Goal: Transaction & Acquisition: Download file/media

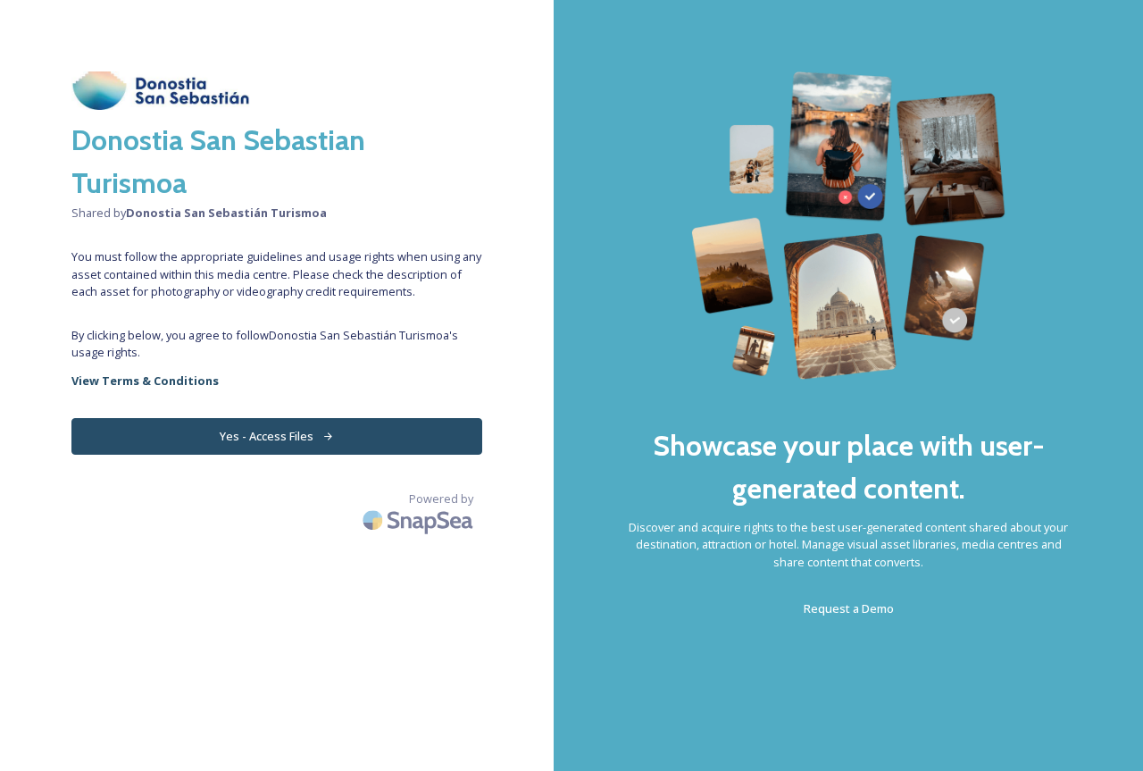
click at [417, 463] on div "Donostia San Sebastian Turismoa Shared by Donostia San Sebastián Turismoa You m…" at bounding box center [277, 385] width 554 height 628
click at [409, 446] on button "Yes - Access Files" at bounding box center [276, 436] width 411 height 37
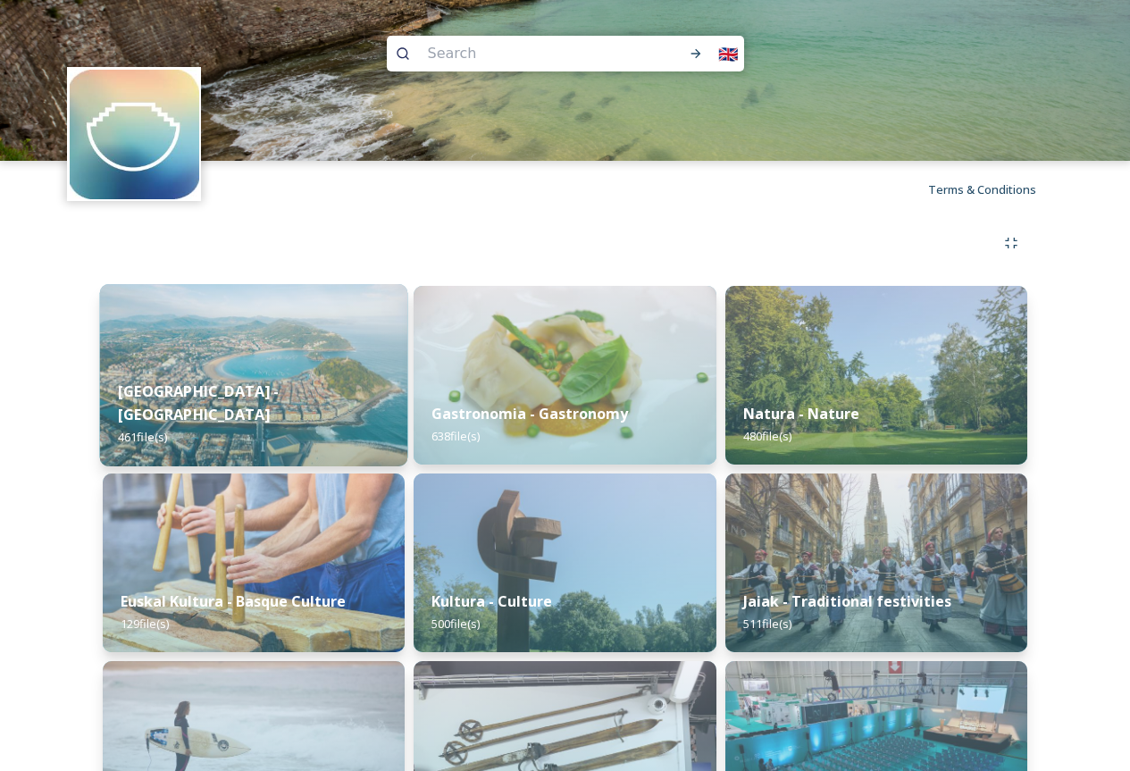
click at [280, 409] on strong "[GEOGRAPHIC_DATA] - [GEOGRAPHIC_DATA]" at bounding box center [199, 402] width 162 height 43
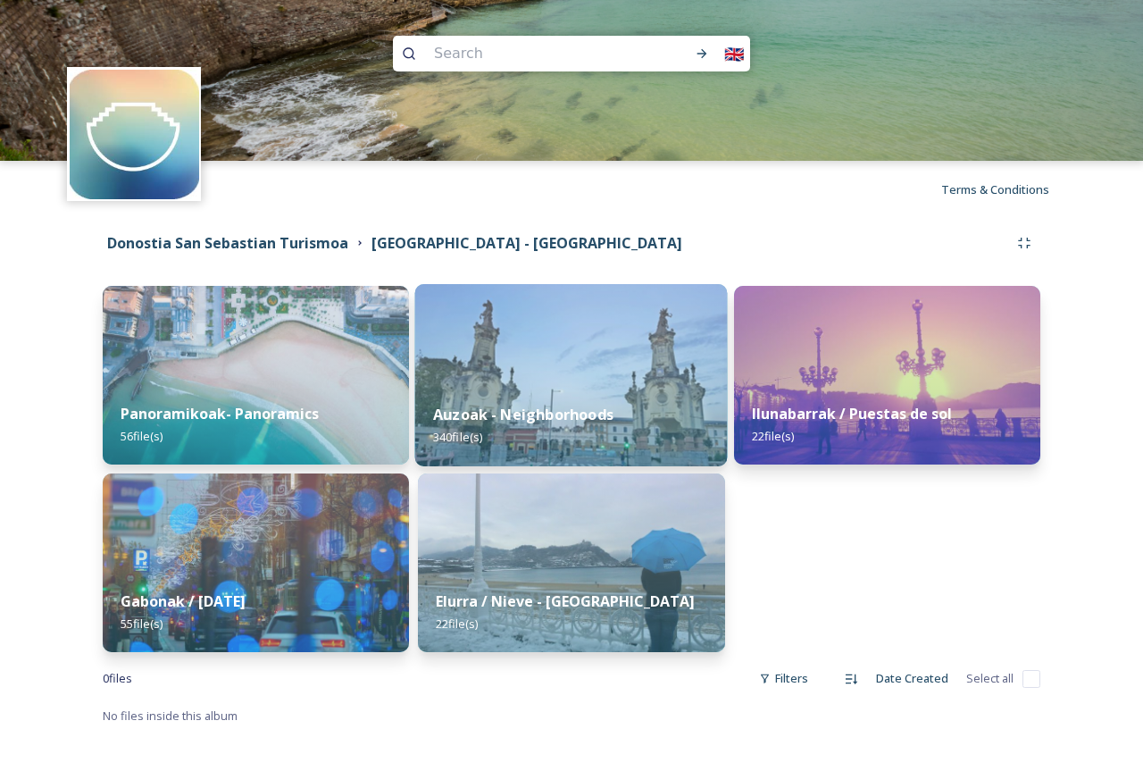
click at [565, 396] on div "Auzoak - Neighborhoods 340 file(s)" at bounding box center [571, 425] width 313 height 81
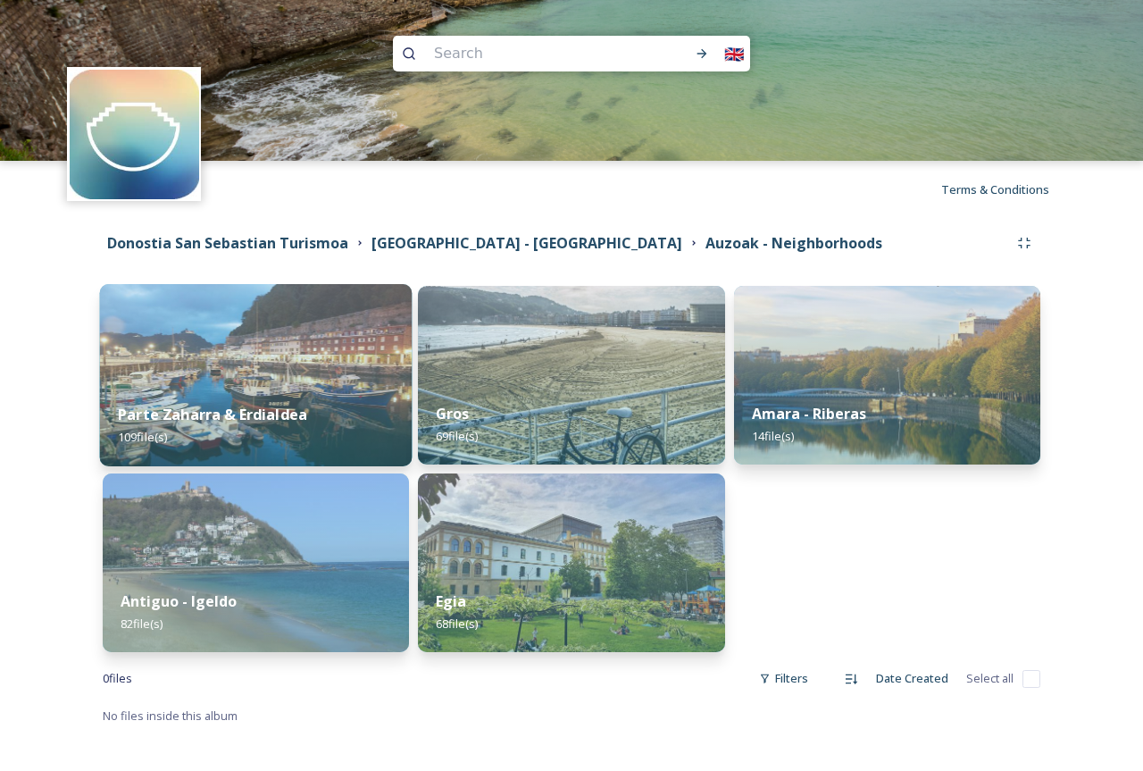
click at [242, 440] on div "Parte Zaharra & Erdialdea 109 file(s)" at bounding box center [256, 425] width 313 height 81
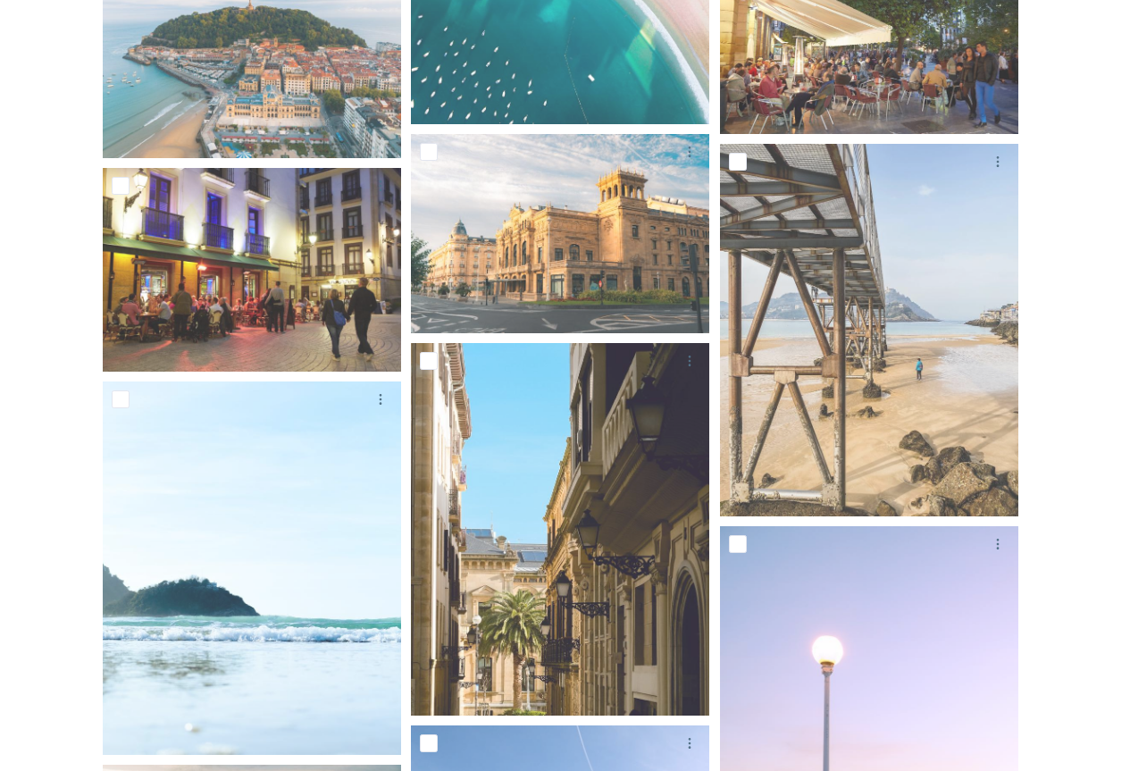
scroll to position [982, 0]
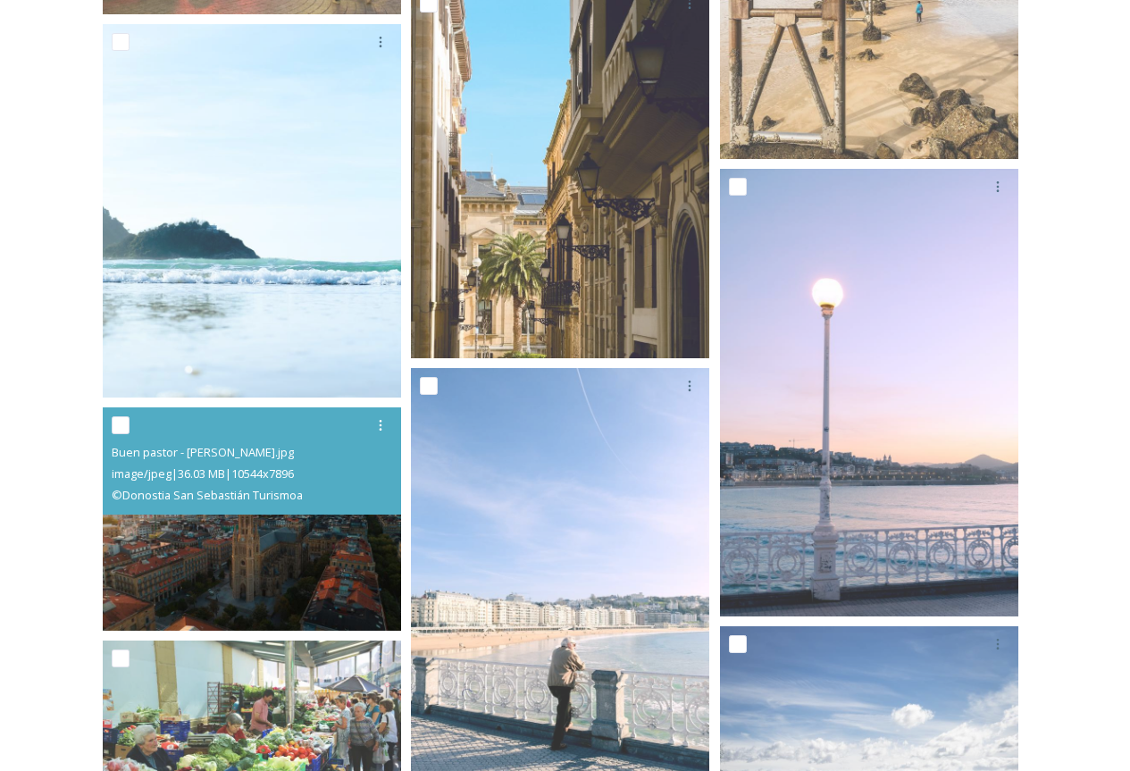
click at [249, 530] on img at bounding box center [252, 518] width 298 height 223
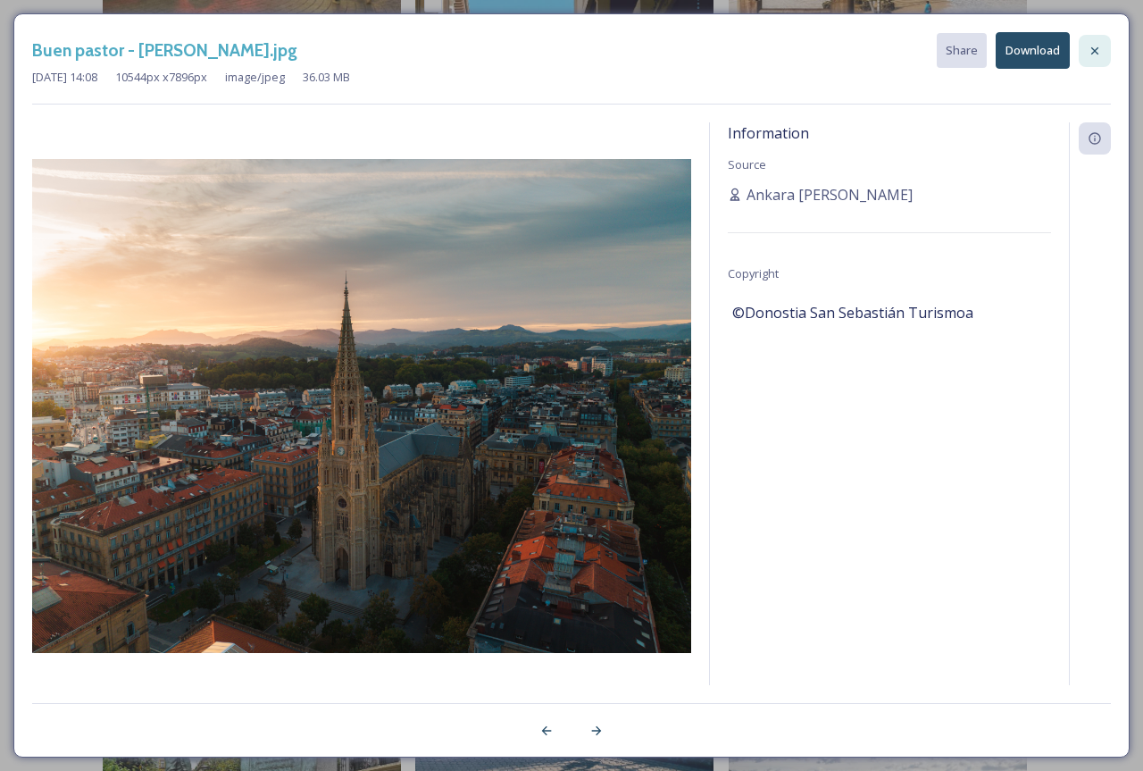
click at [1101, 50] on icon at bounding box center [1095, 51] width 14 height 14
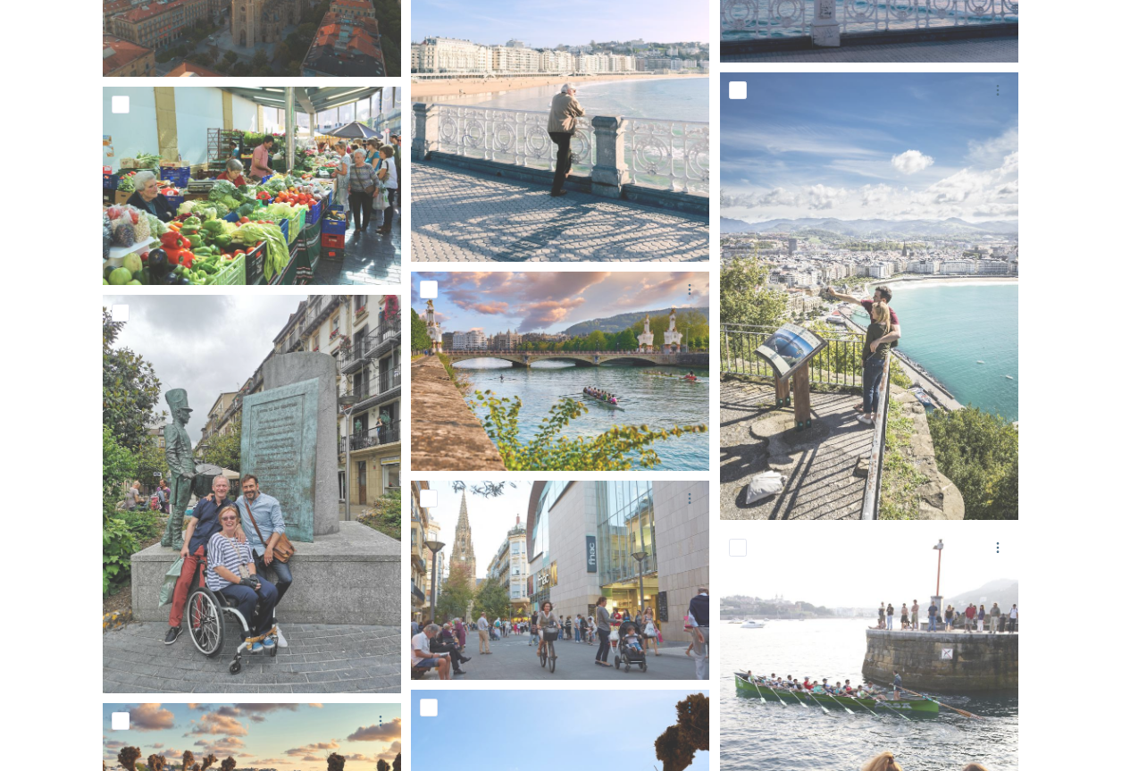
scroll to position [1677, 0]
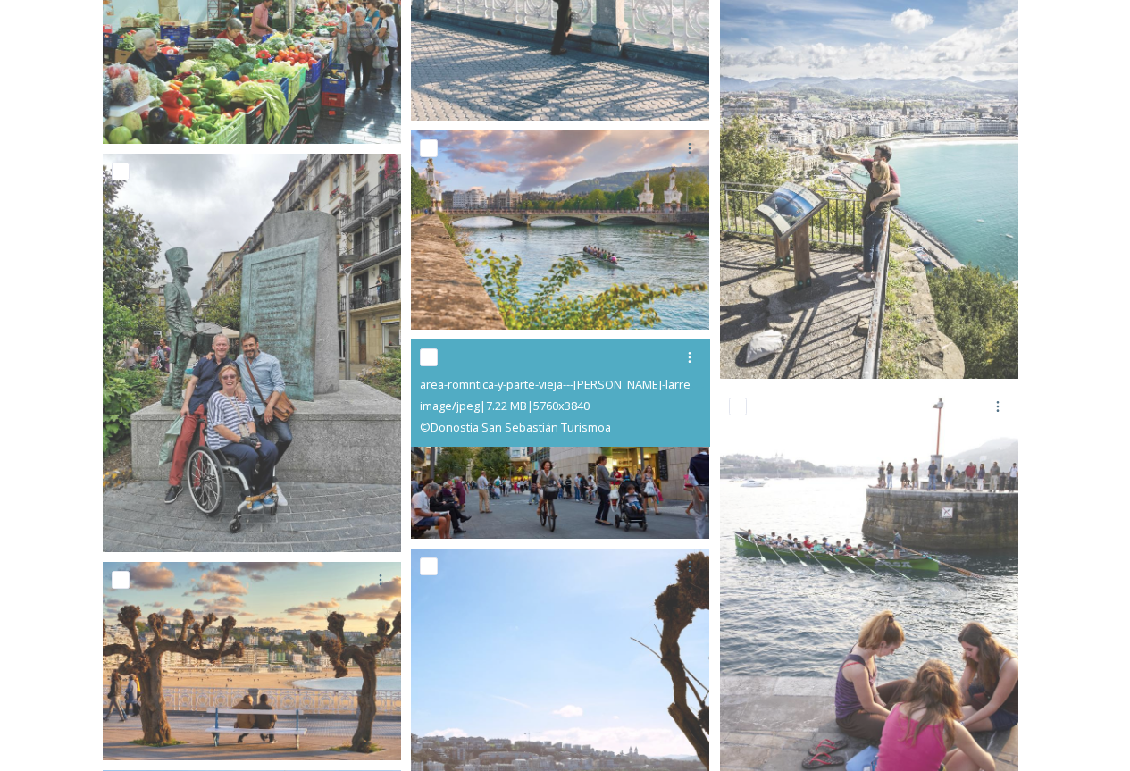
click at [496, 477] on img at bounding box center [560, 438] width 298 height 199
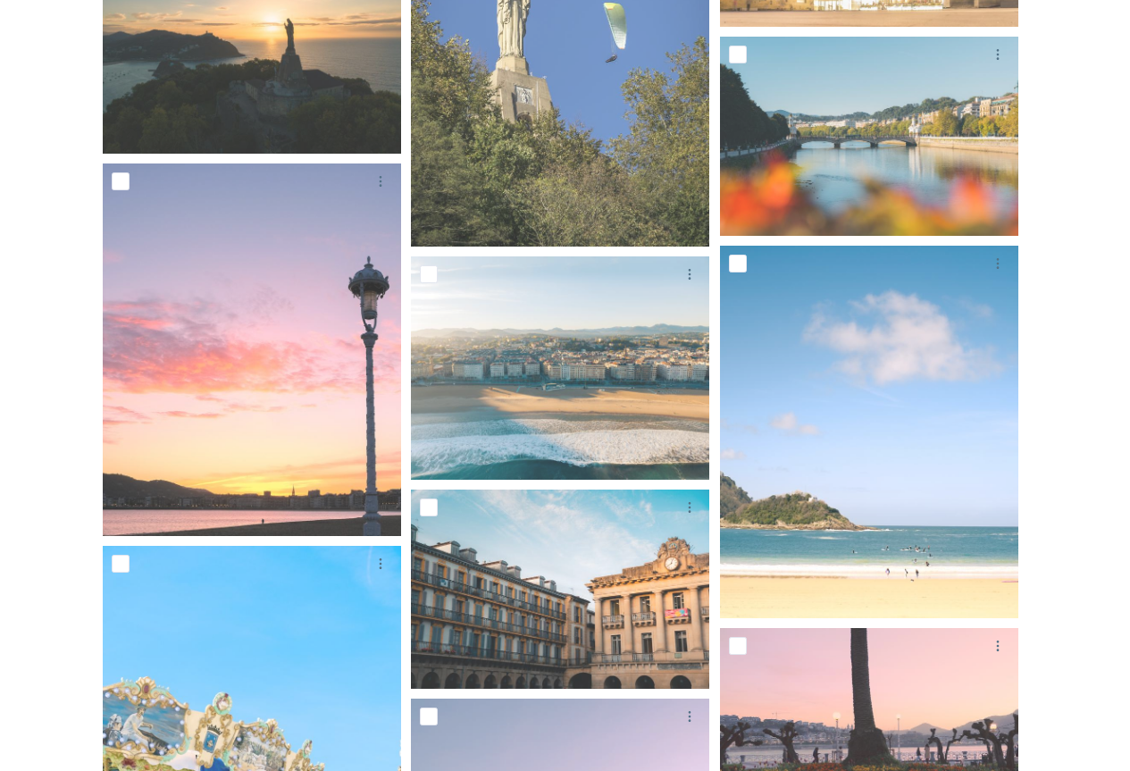
scroll to position [4132, 0]
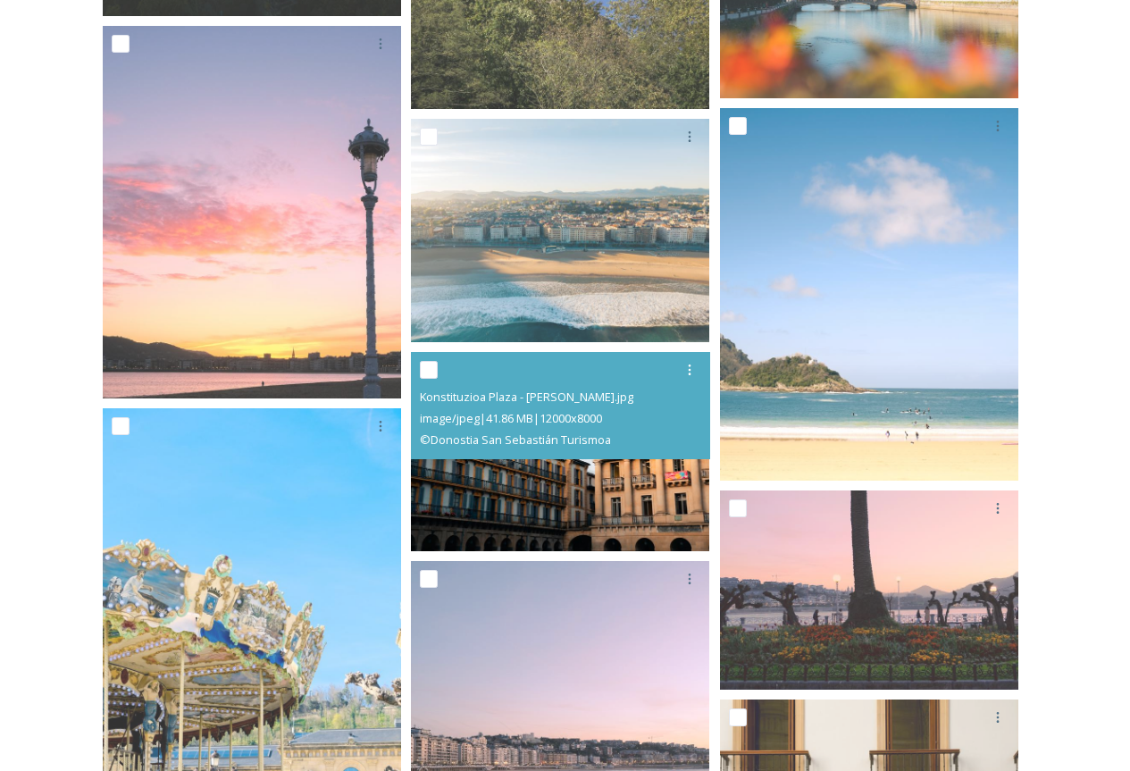
click at [551, 464] on img at bounding box center [560, 451] width 298 height 199
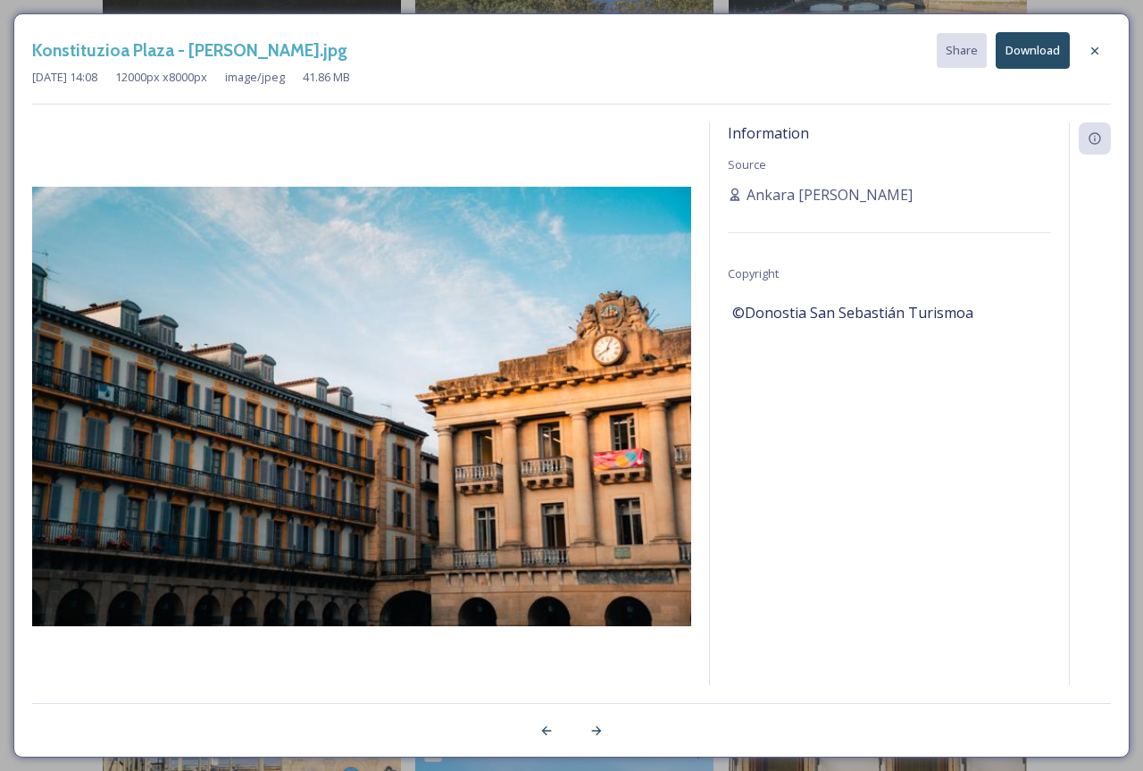
click at [1035, 52] on button "Download" at bounding box center [1033, 50] width 74 height 37
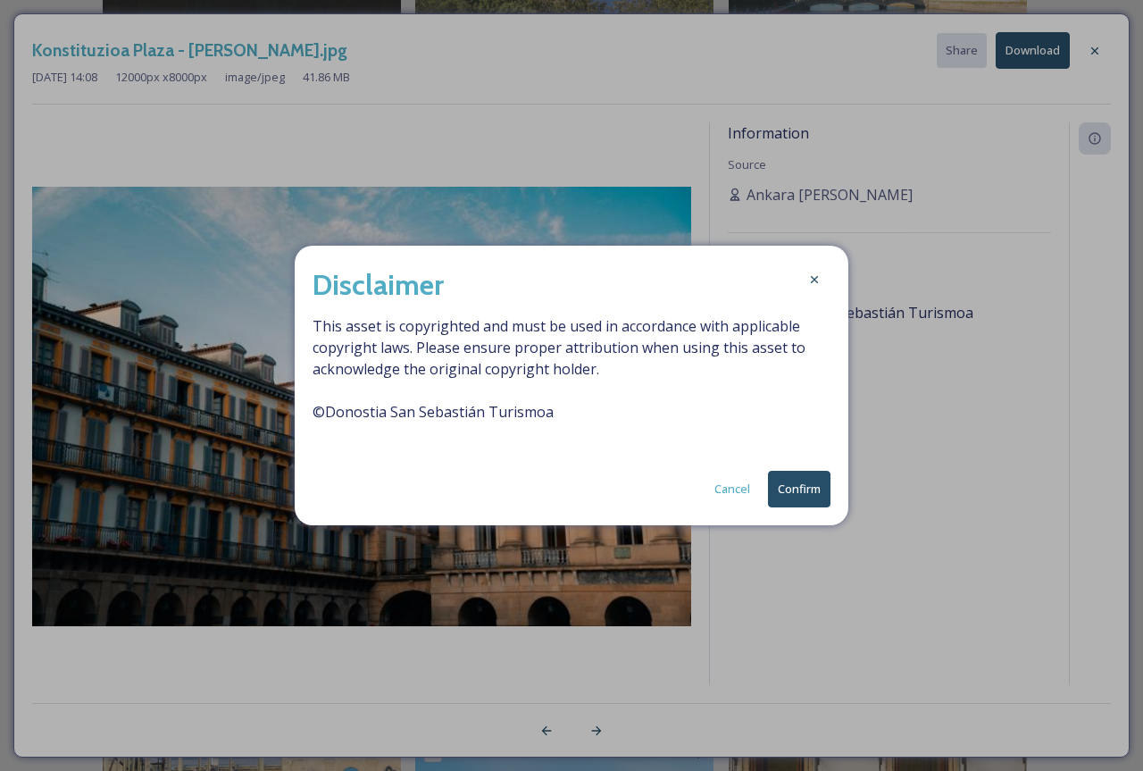
click at [791, 495] on button "Confirm" at bounding box center [799, 489] width 63 height 37
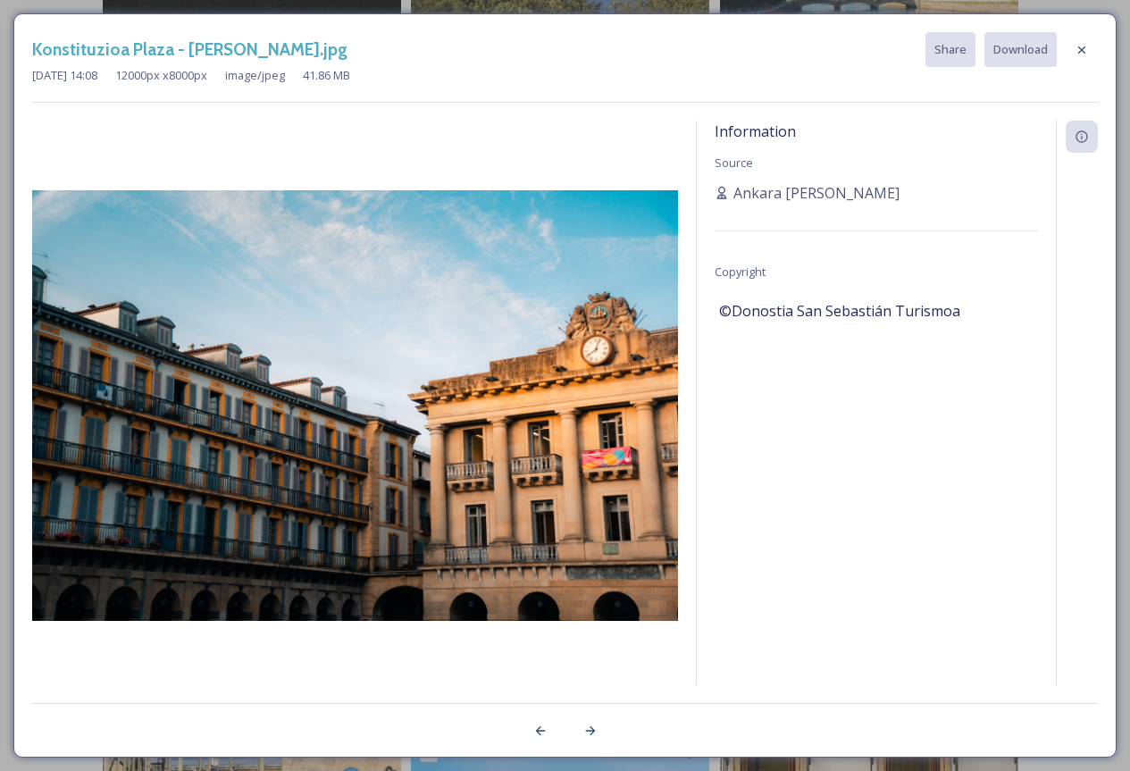
click at [1099, 55] on div "Konstituzioa Plaza - [PERSON_NAME].jpg Share Download [DATE] 14:08 12000 px x 8…" at bounding box center [564, 385] width 1103 height 744
click at [1094, 52] on div at bounding box center [1081, 50] width 32 height 32
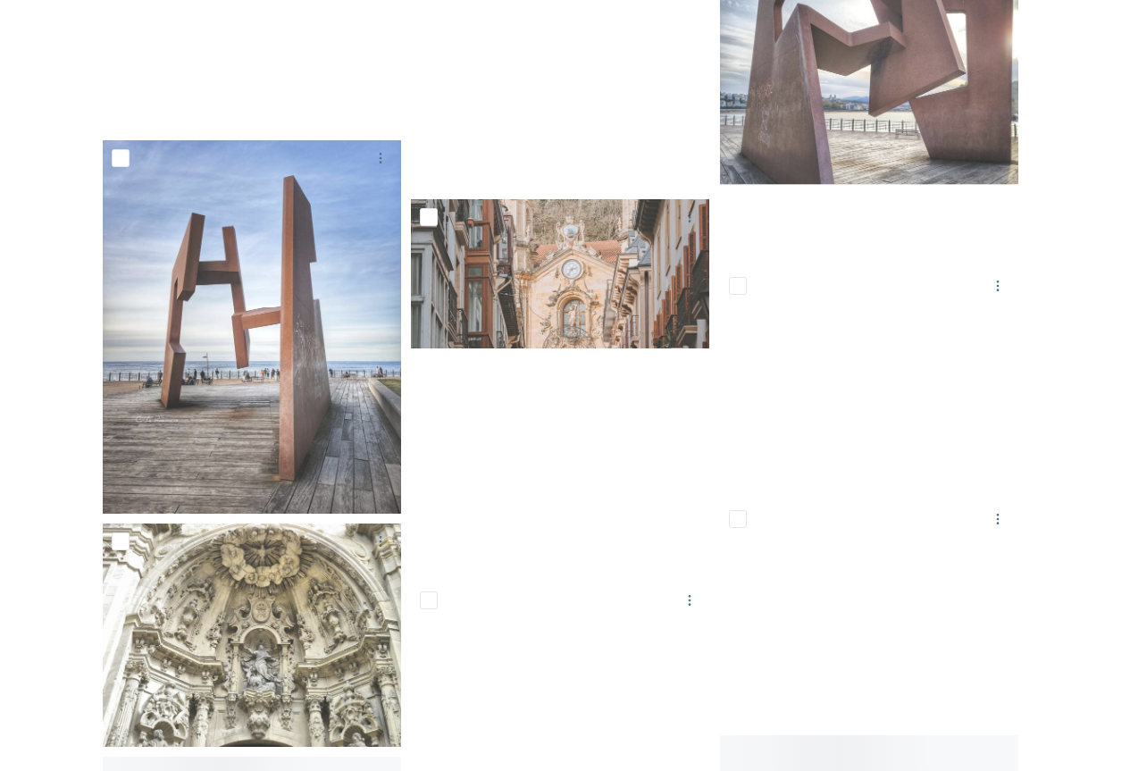
scroll to position [7613, 0]
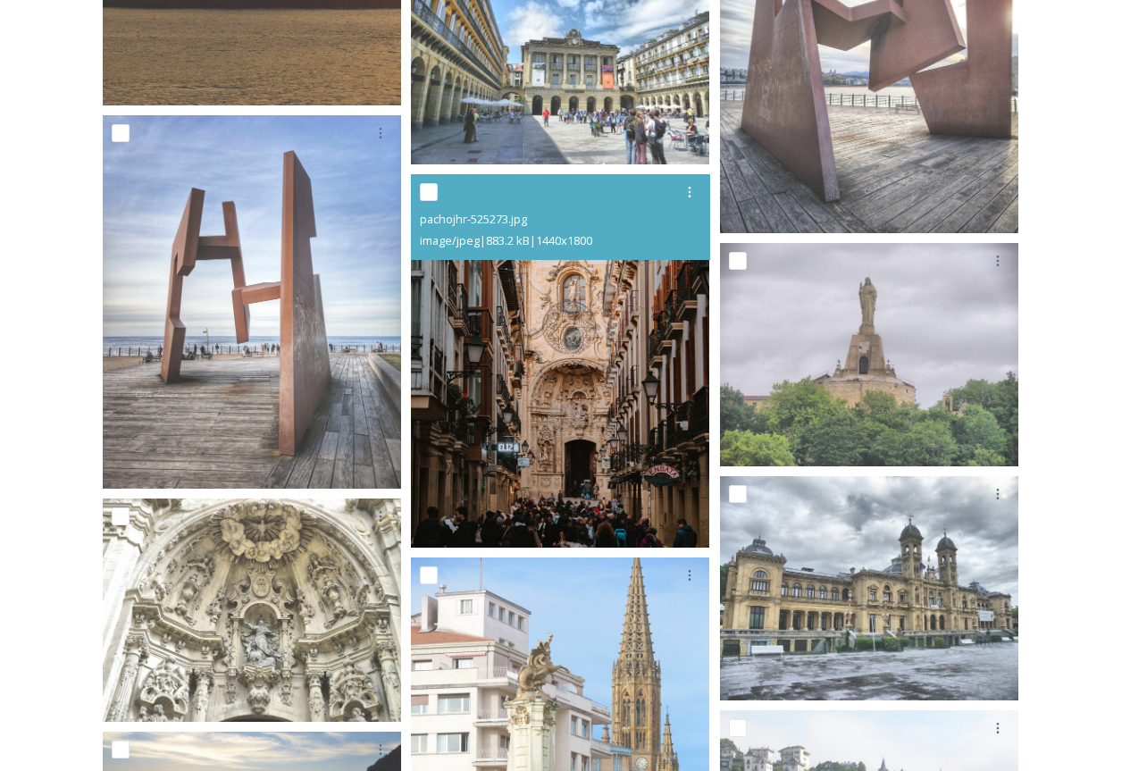
click at [545, 462] on img at bounding box center [560, 360] width 298 height 373
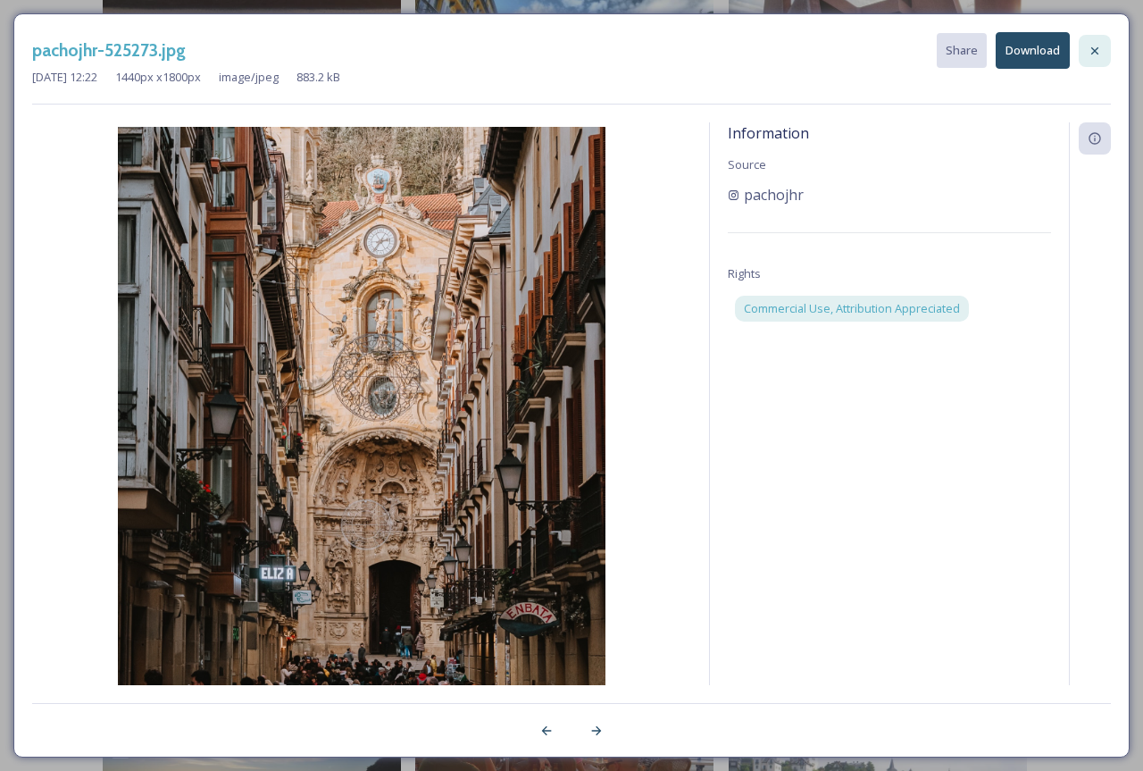
click at [1090, 45] on icon at bounding box center [1095, 51] width 14 height 14
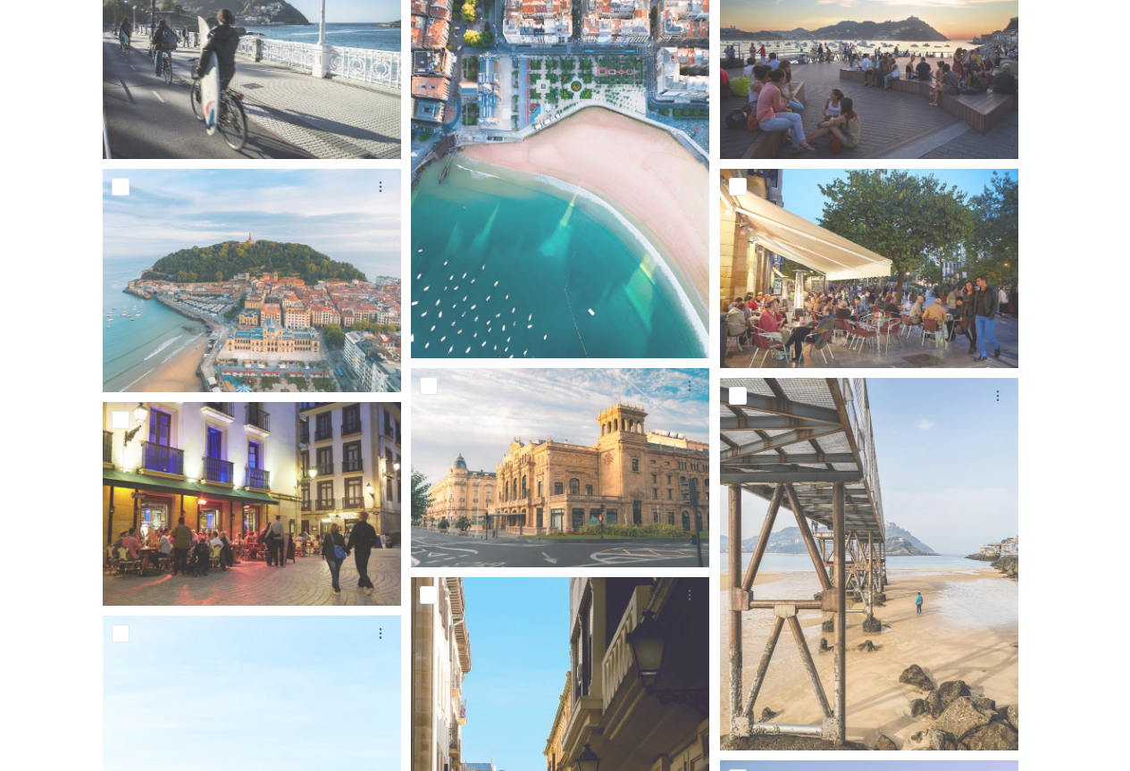
scroll to position [354, 0]
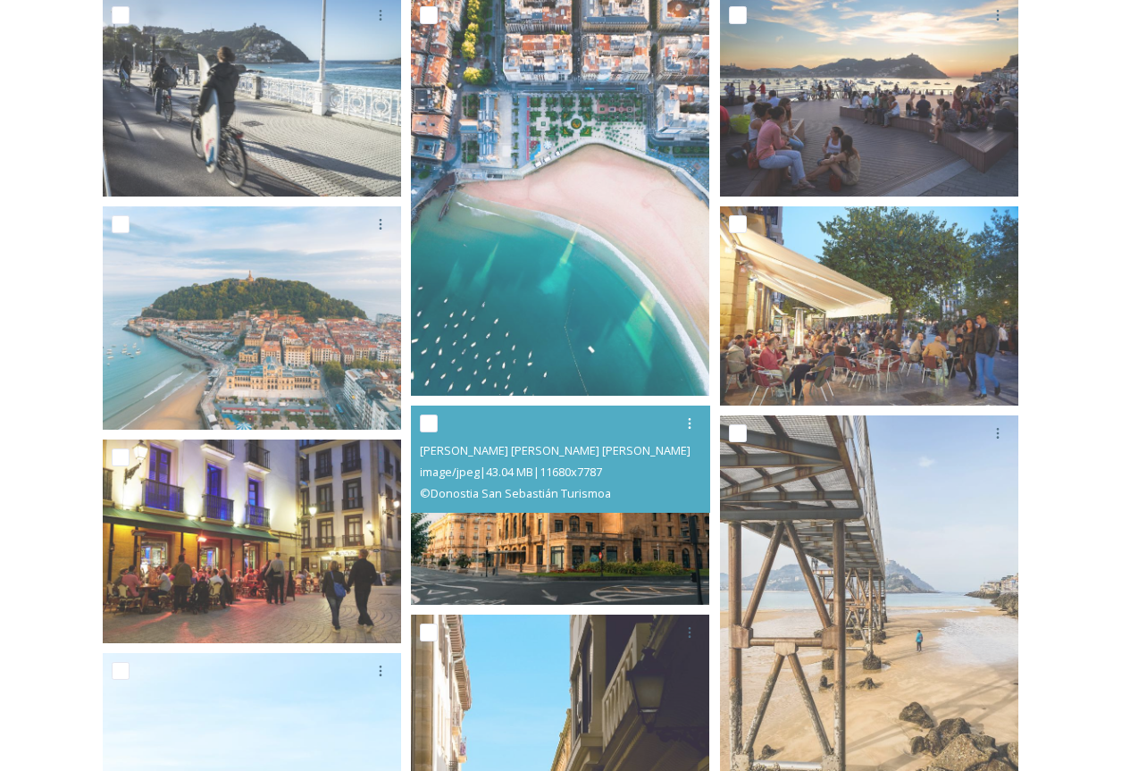
click at [587, 511] on img at bounding box center [560, 504] width 298 height 199
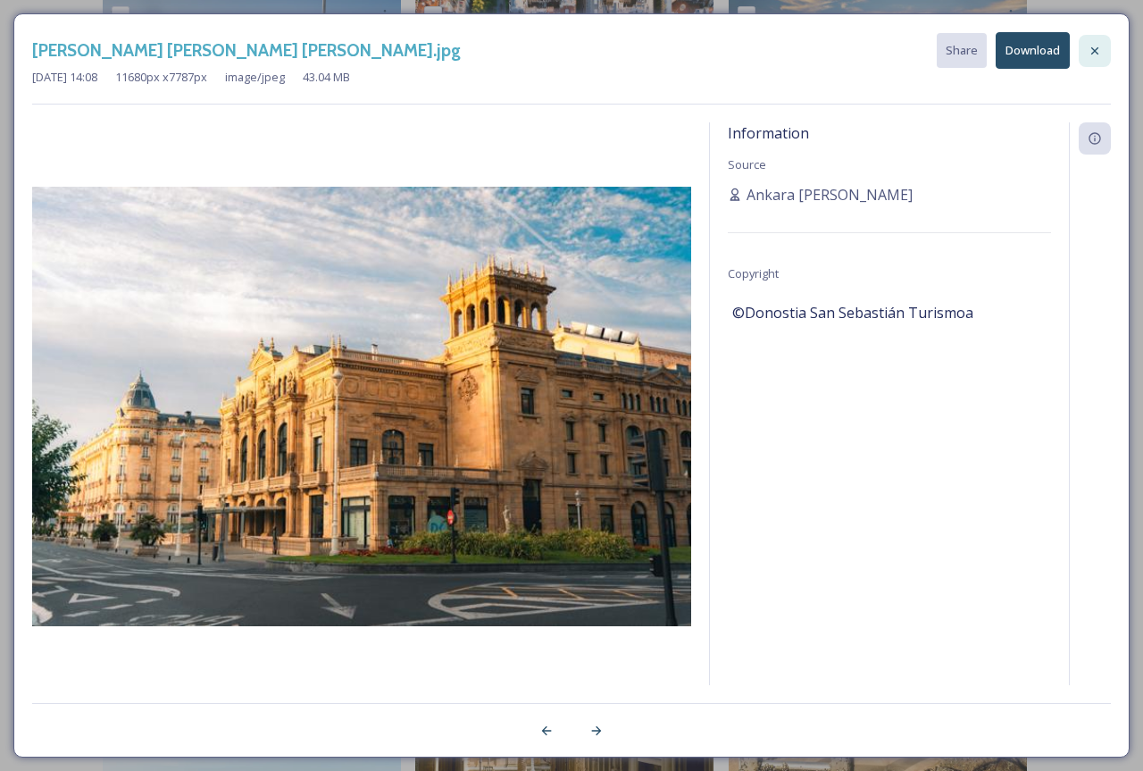
click at [1107, 44] on div at bounding box center [1095, 51] width 32 height 32
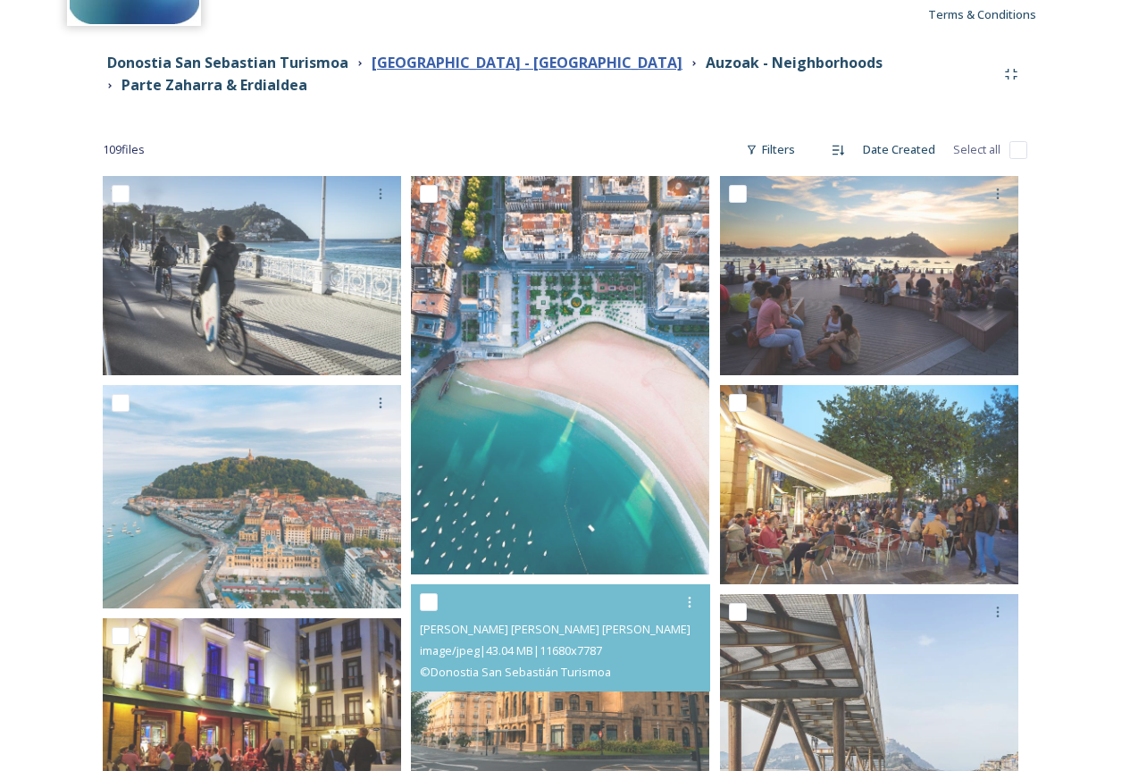
scroll to position [0, 0]
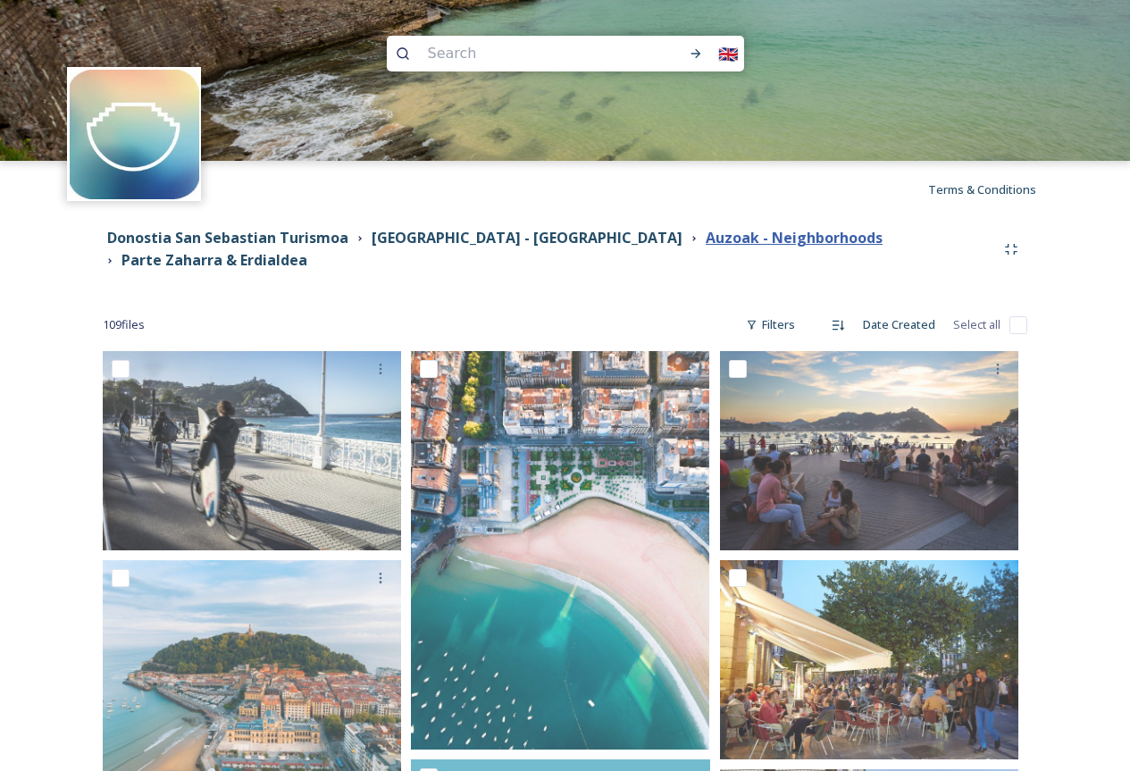
click at [705, 242] on strong "Auzoak - Neighborhoods" at bounding box center [793, 238] width 177 height 20
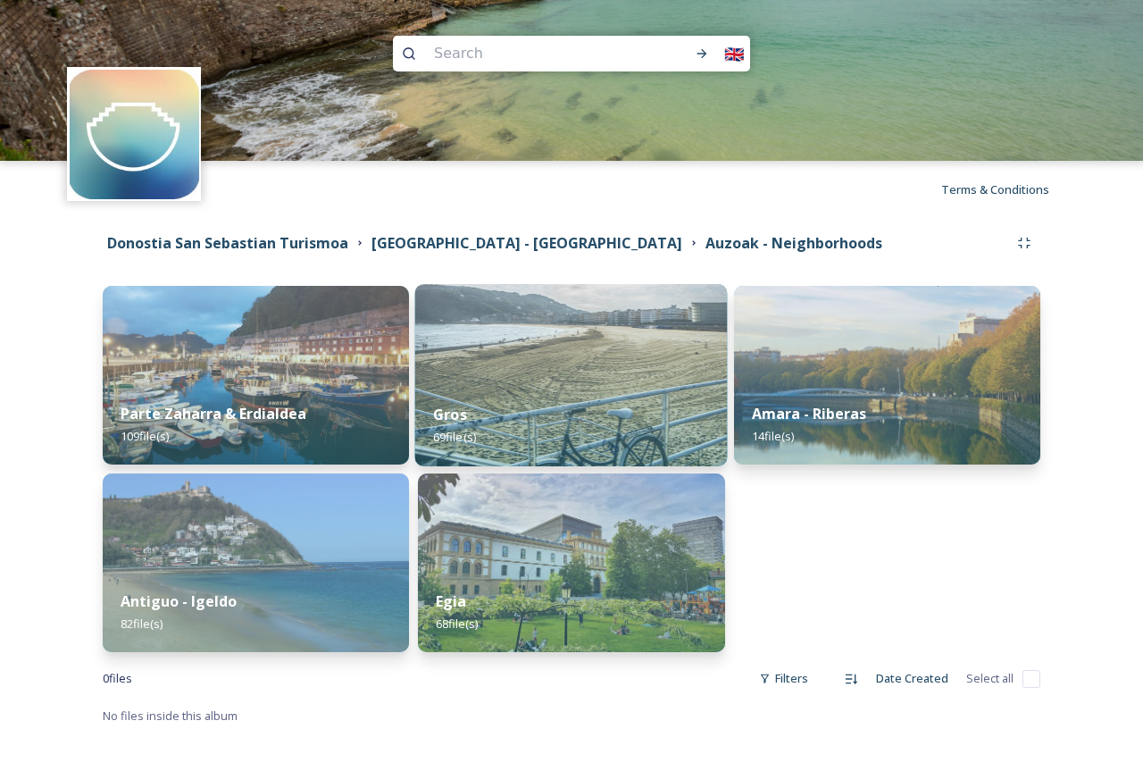
click at [574, 402] on div "Gros 69 file(s)" at bounding box center [571, 425] width 313 height 81
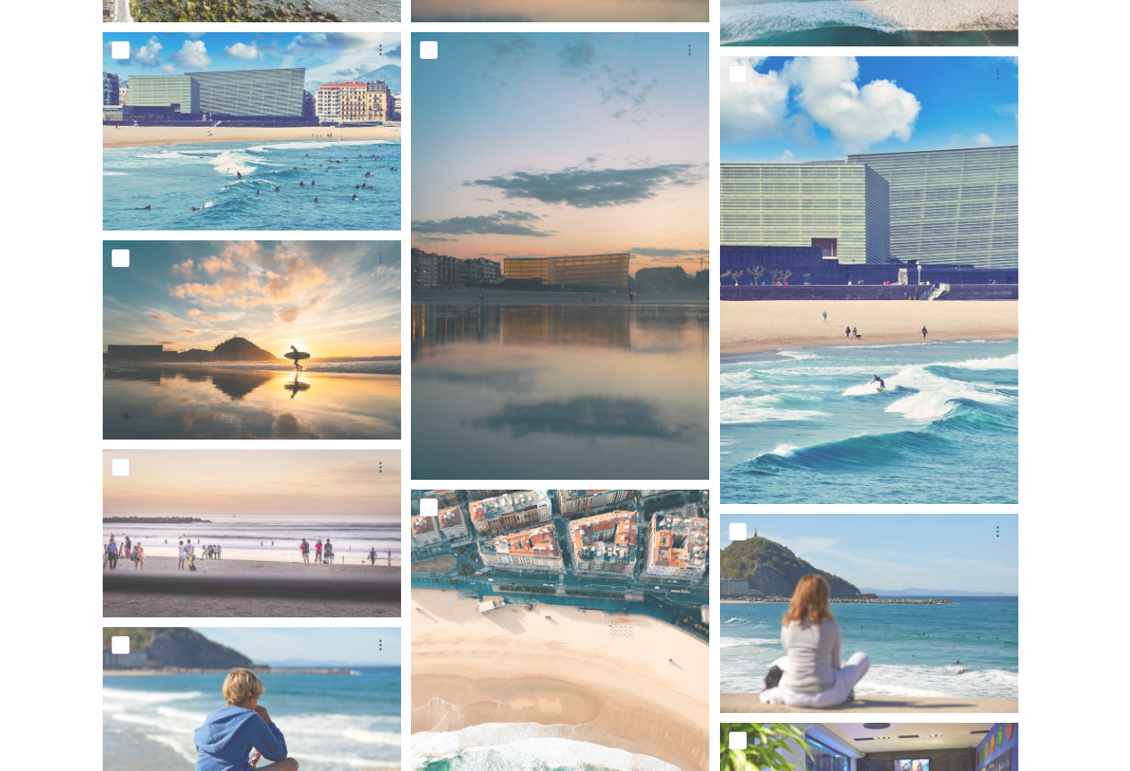
scroll to position [537, 0]
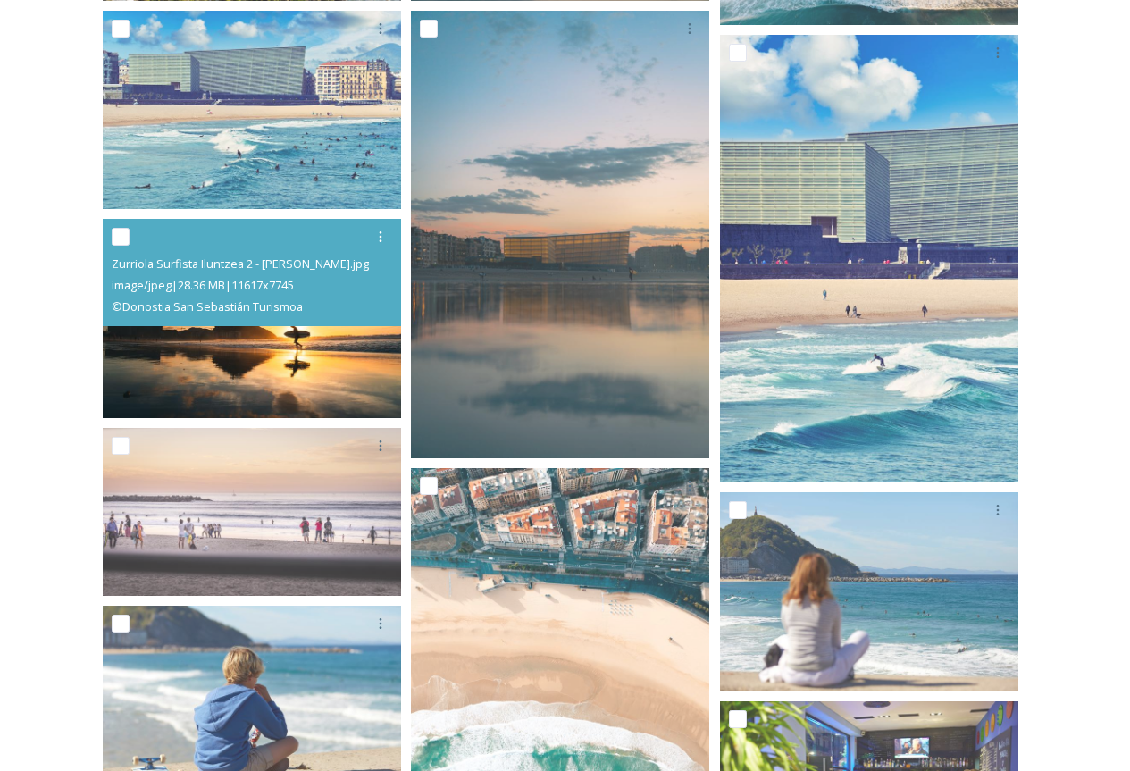
click at [288, 380] on img at bounding box center [252, 318] width 298 height 199
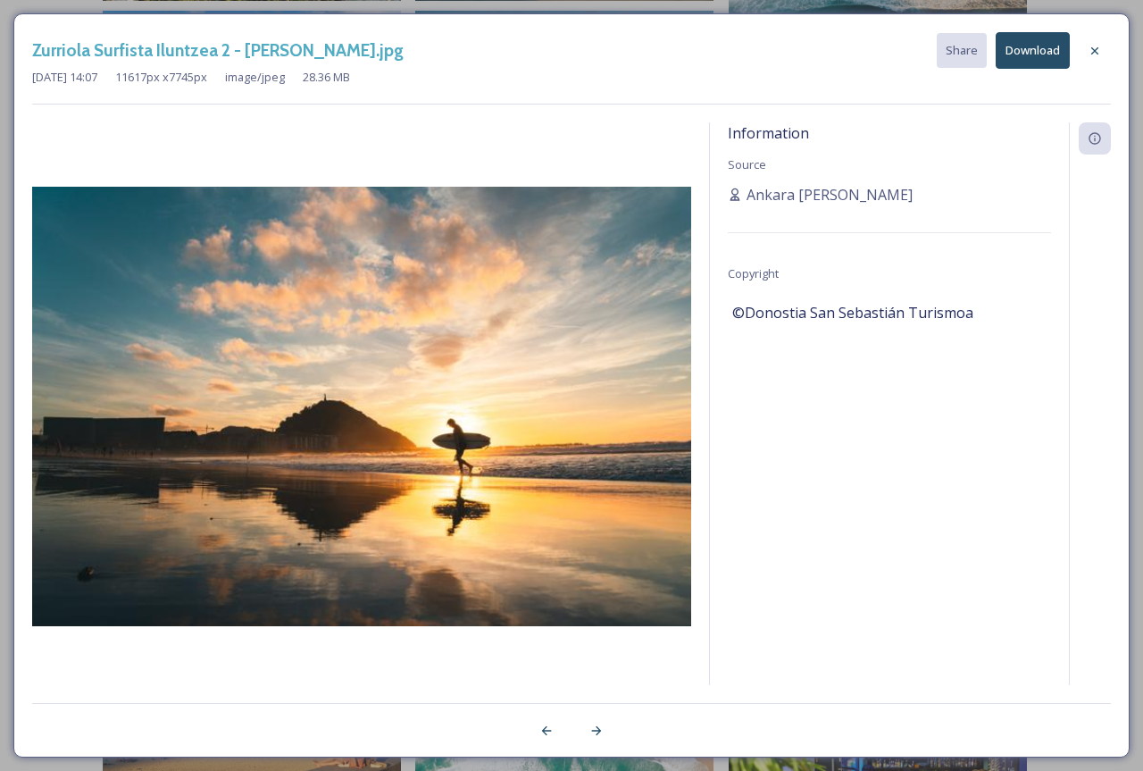
click at [1046, 42] on button "Download" at bounding box center [1033, 50] width 74 height 37
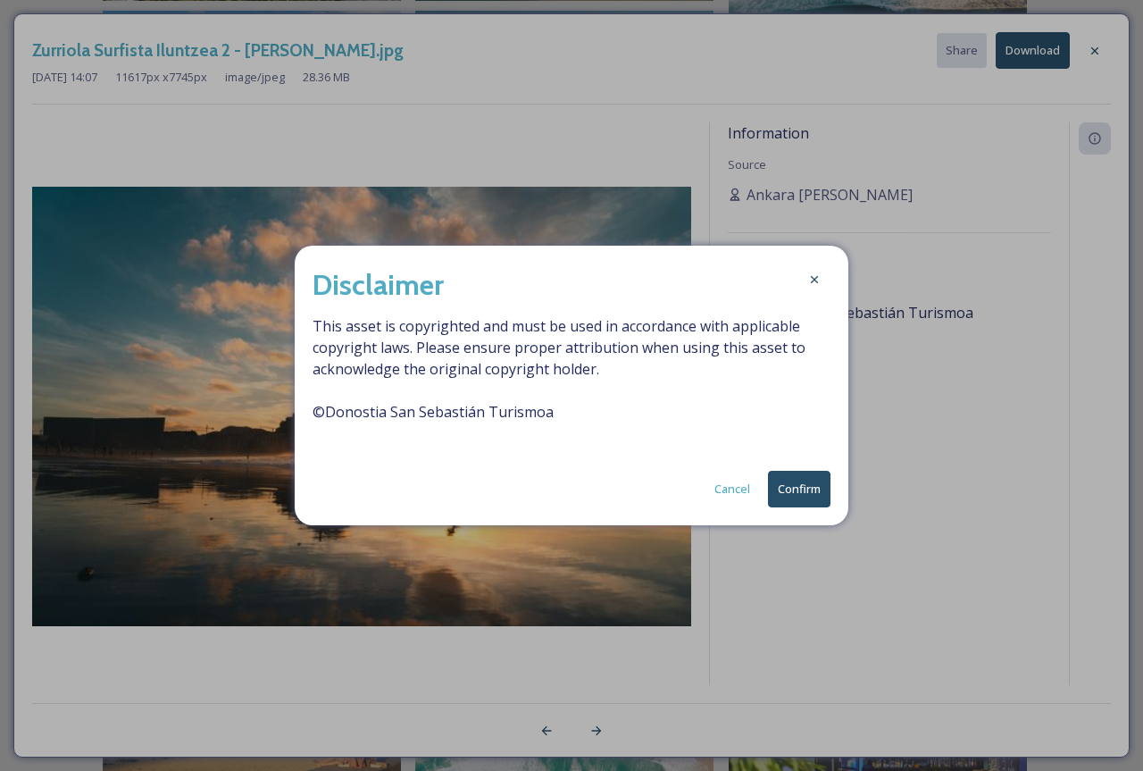
click at [817, 502] on button "Confirm" at bounding box center [799, 489] width 63 height 37
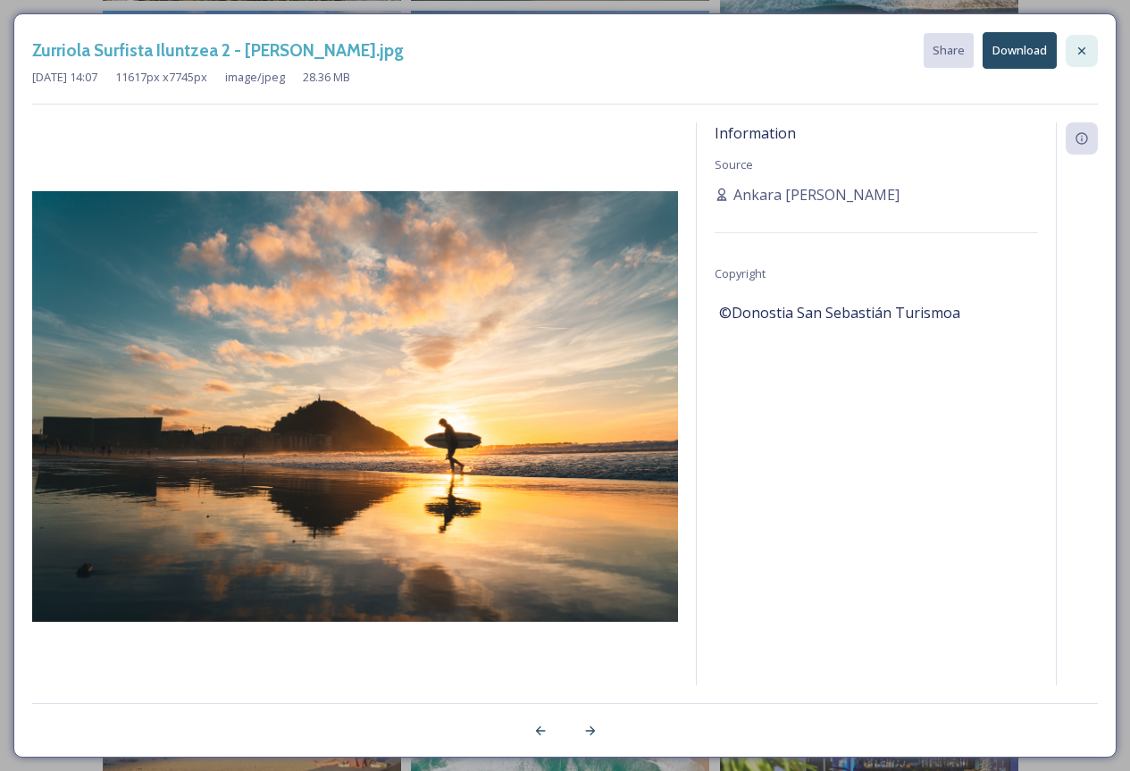
click at [1097, 51] on div at bounding box center [1081, 51] width 32 height 32
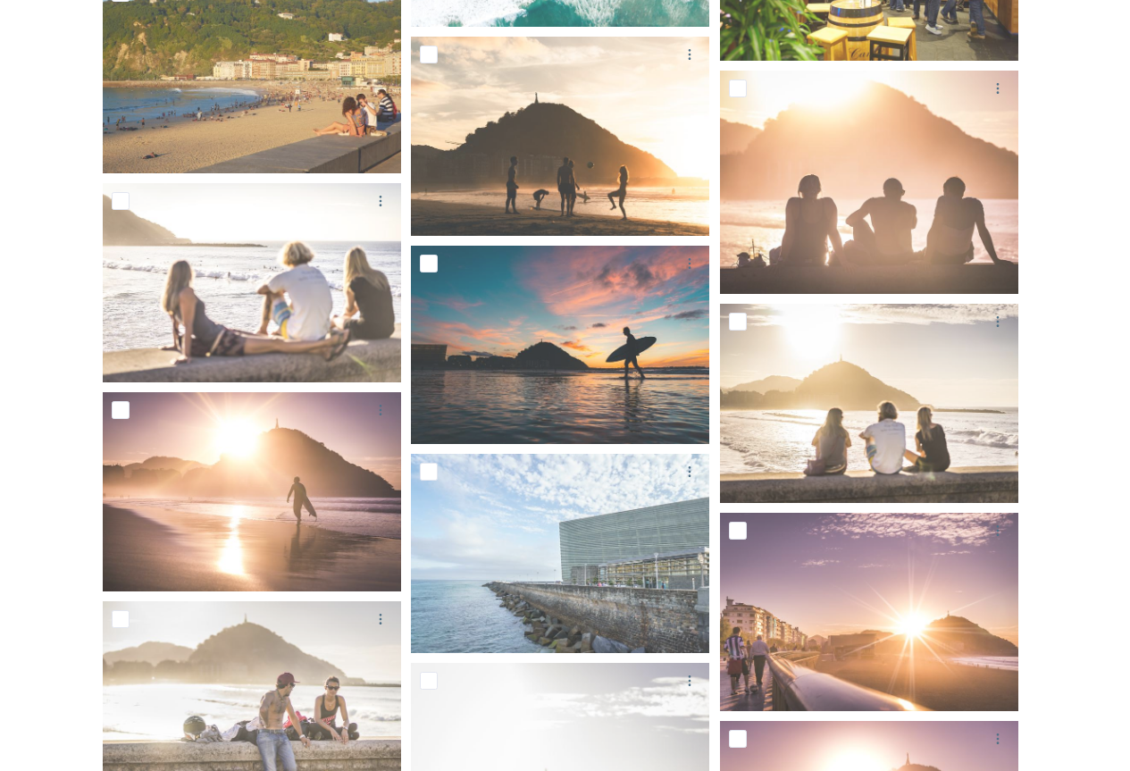
scroll to position [1156, 0]
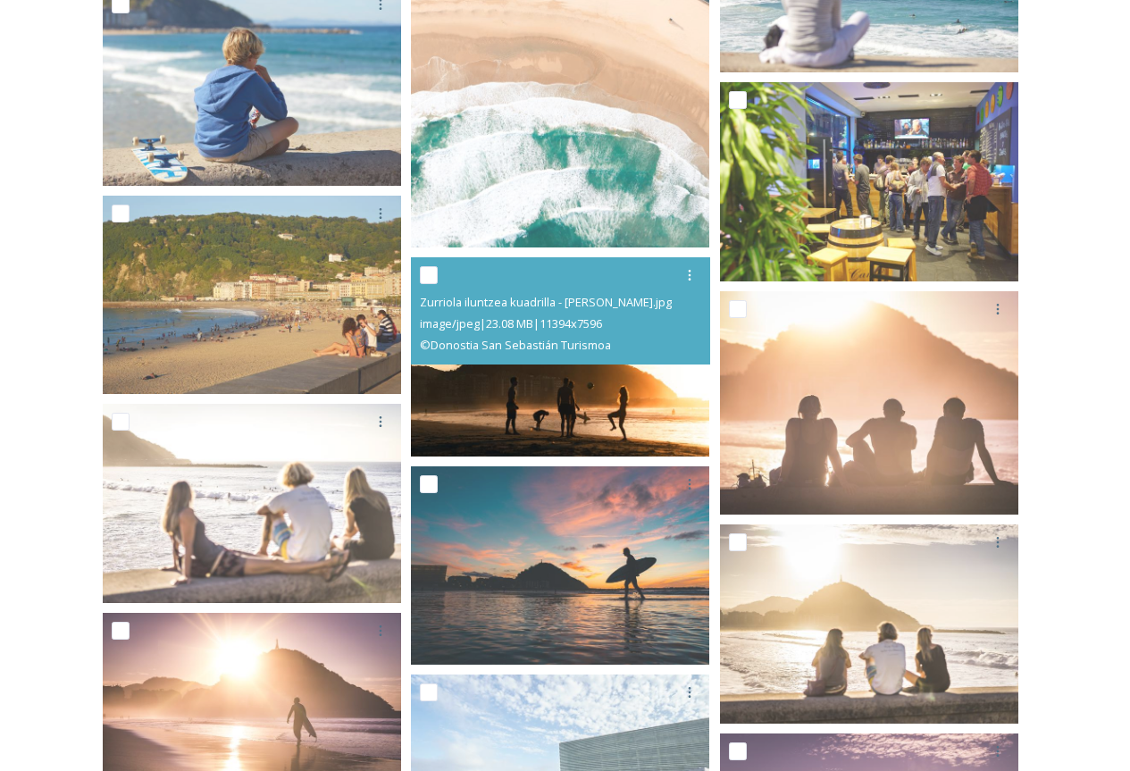
click at [524, 390] on img at bounding box center [560, 356] width 298 height 199
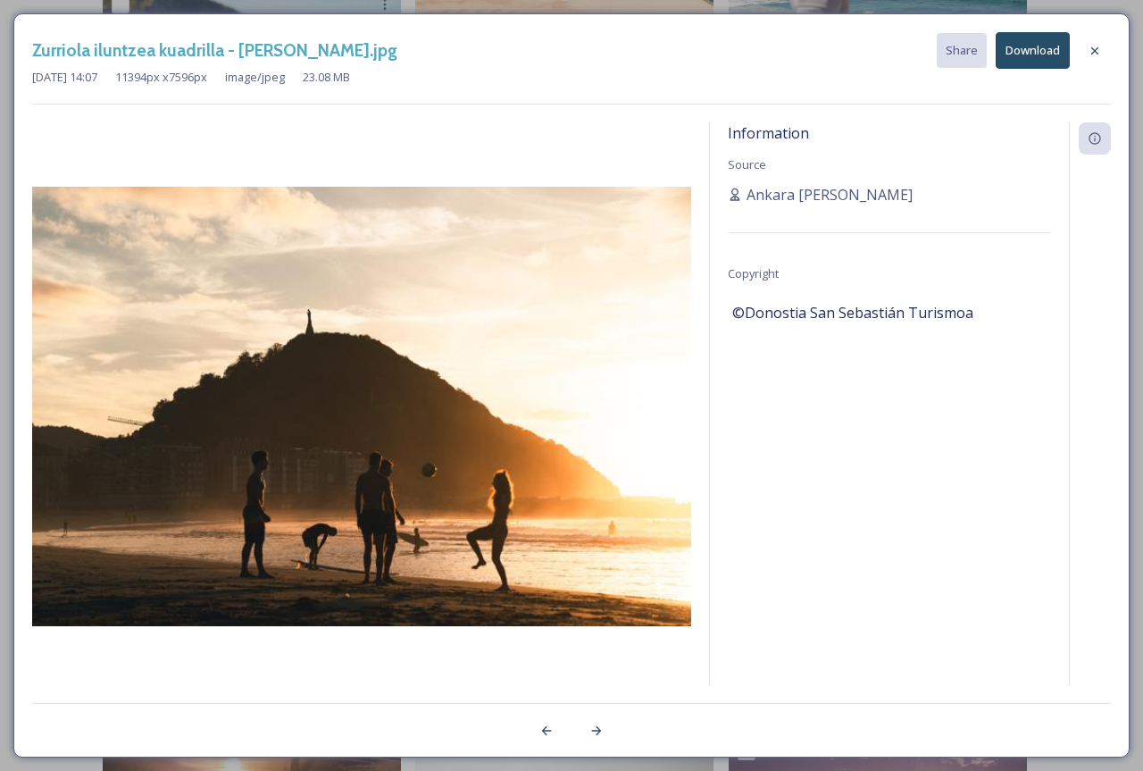
click at [1045, 58] on button "Download" at bounding box center [1033, 50] width 74 height 37
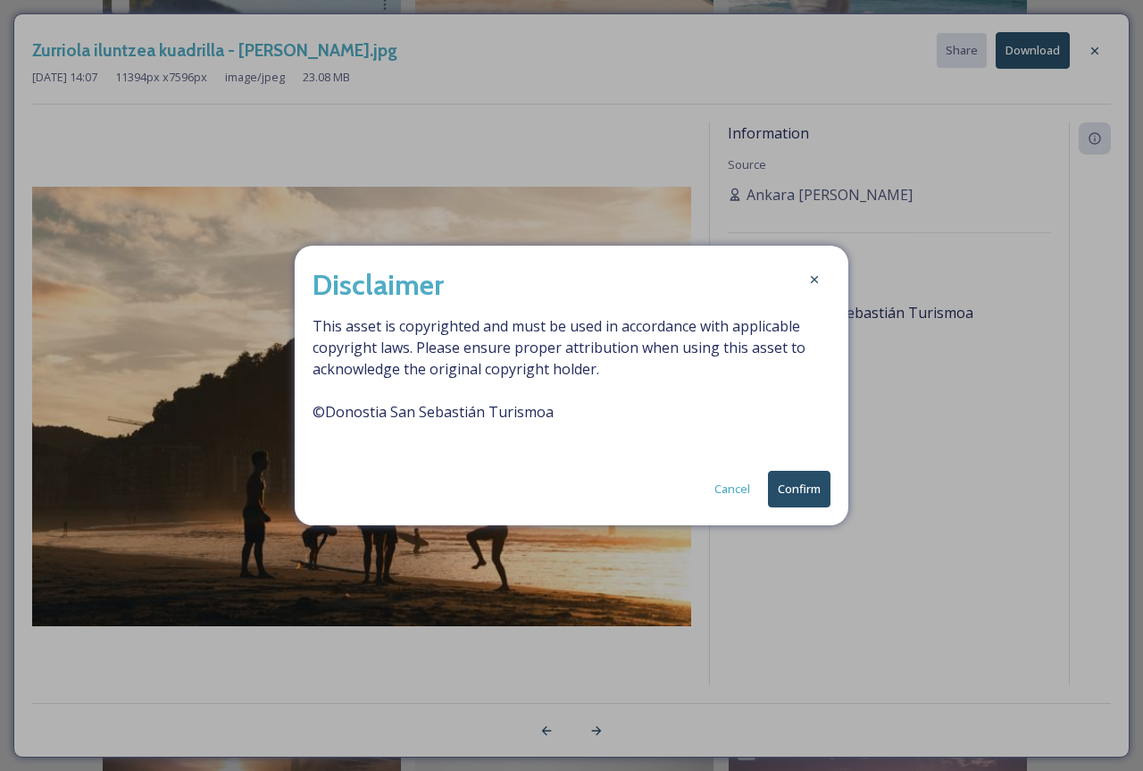
click at [776, 488] on button "Confirm" at bounding box center [799, 489] width 63 height 37
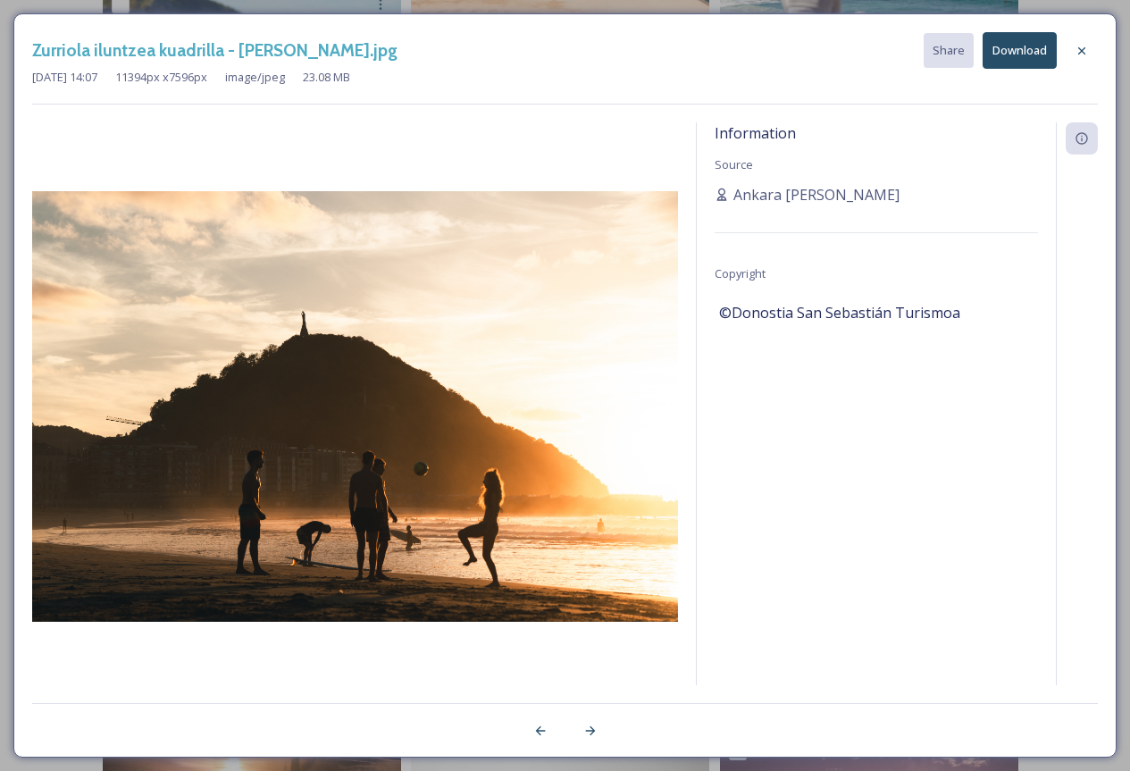
drag, startPoint x: 1089, startPoint y: 54, endPoint x: 1098, endPoint y: 71, distance: 19.2
click at [1089, 54] on div at bounding box center [1081, 51] width 32 height 32
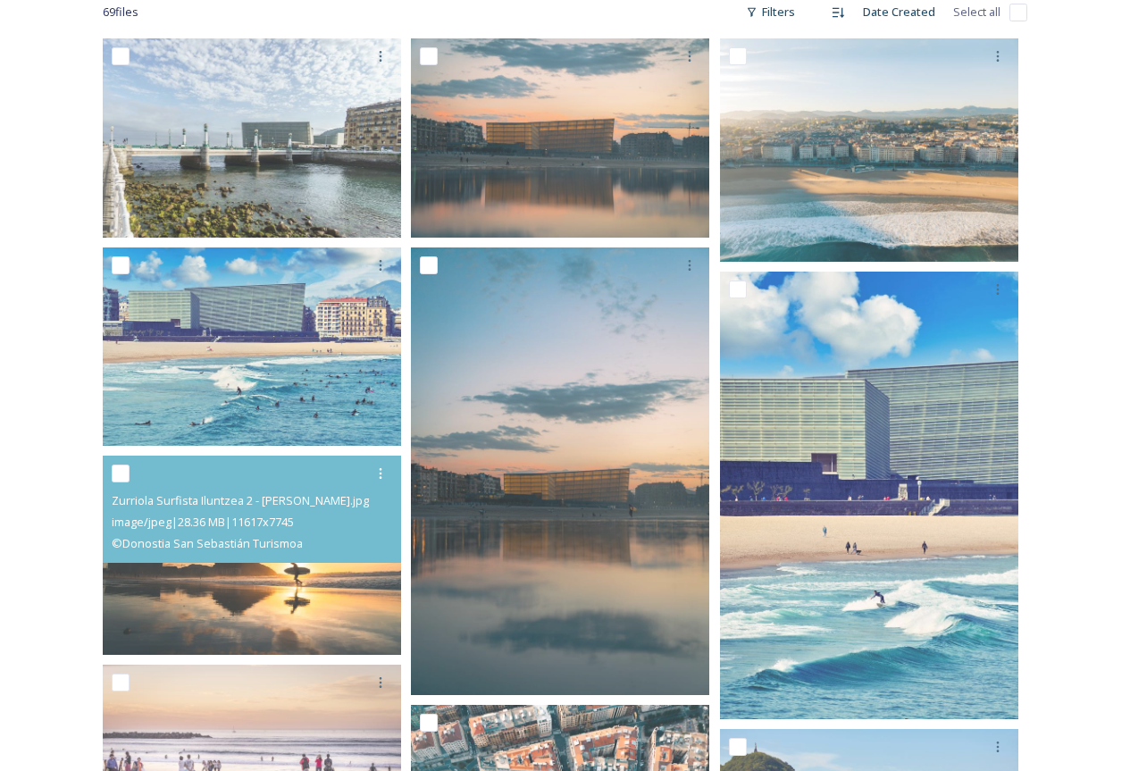
scroll to position [0, 0]
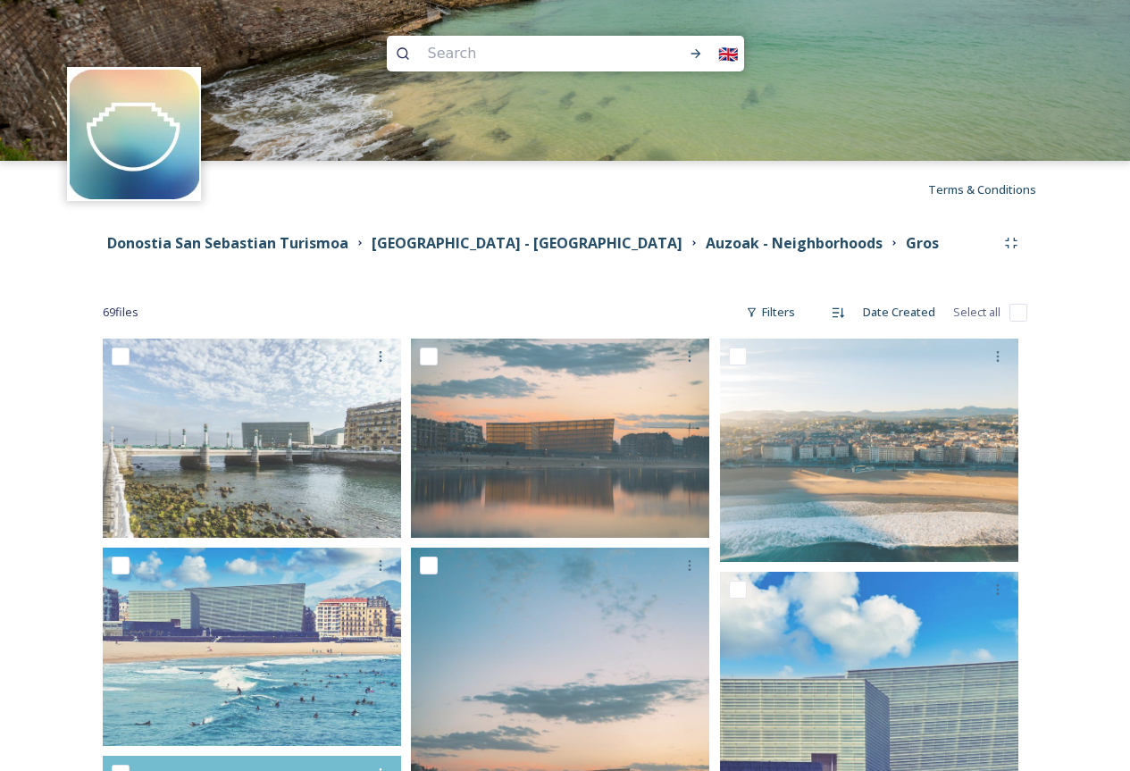
click at [592, 229] on div "Donostia San Sebastian Turismoa [GEOGRAPHIC_DATA] - [GEOGRAPHIC_DATA] - Neighbo…" at bounding box center [565, 243] width 924 height 32
click at [705, 241] on strong "Auzoak - Neighborhoods" at bounding box center [793, 243] width 177 height 20
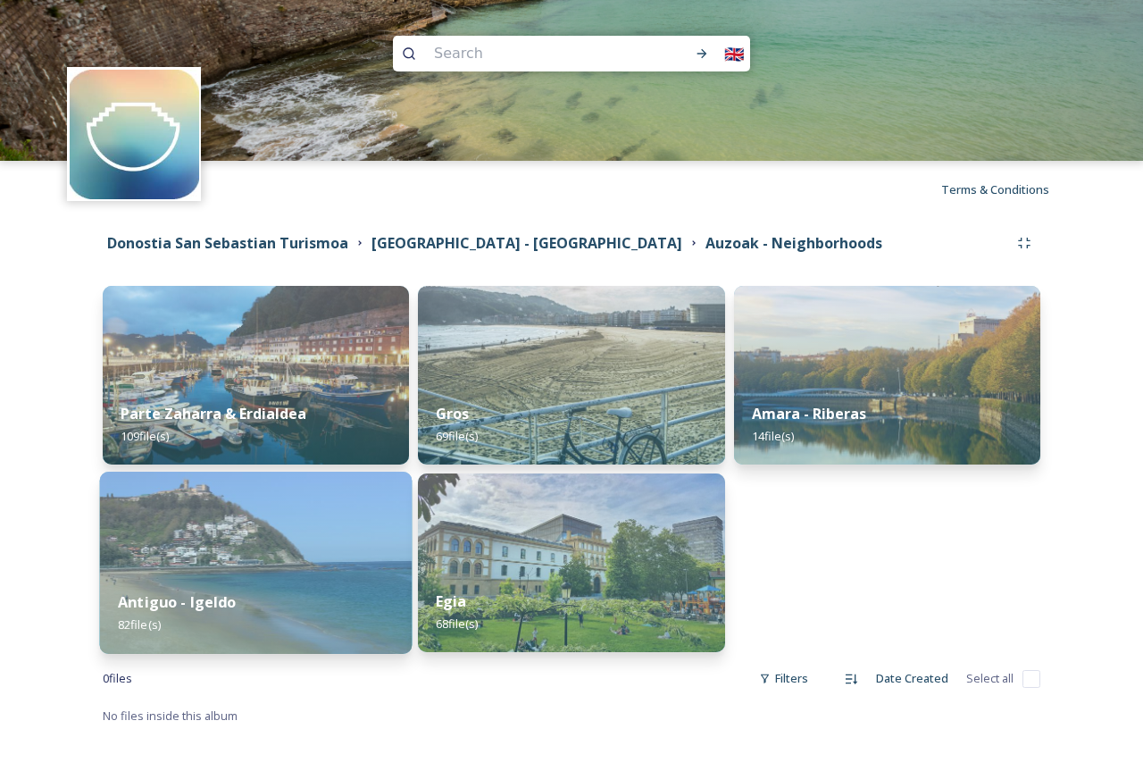
click at [303, 590] on div "Antiguo - Igeldo 82 file(s)" at bounding box center [256, 612] width 313 height 81
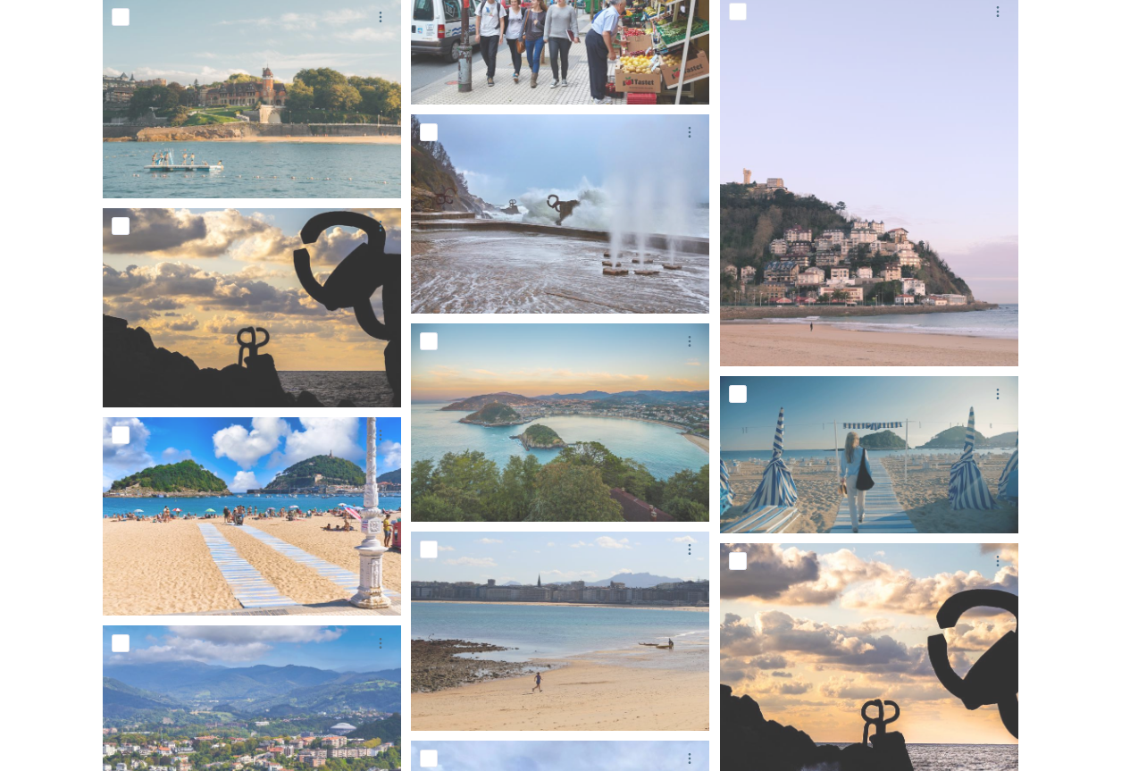
scroll to position [2067, 0]
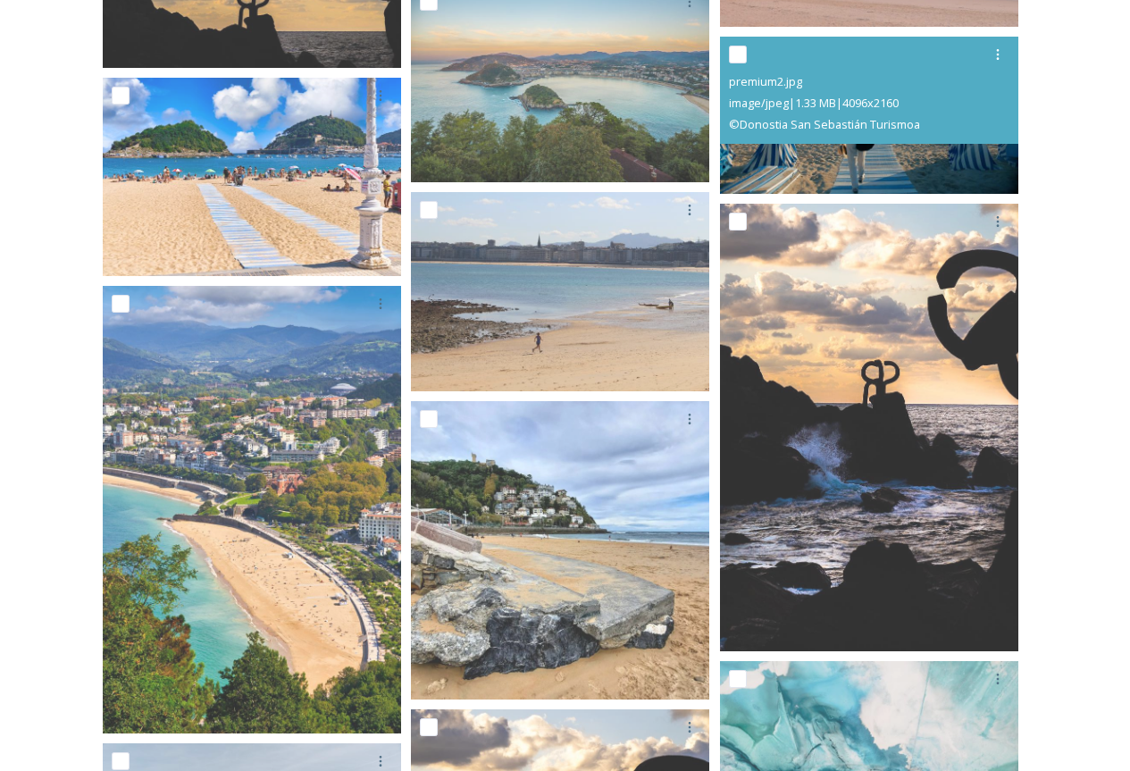
click at [803, 131] on div "premium2.jpg image/jpeg | 1.33 MB | 4096 x 2160 © Donostia San Sebastián Turism…" at bounding box center [869, 90] width 298 height 107
click at [797, 151] on img at bounding box center [869, 115] width 298 height 157
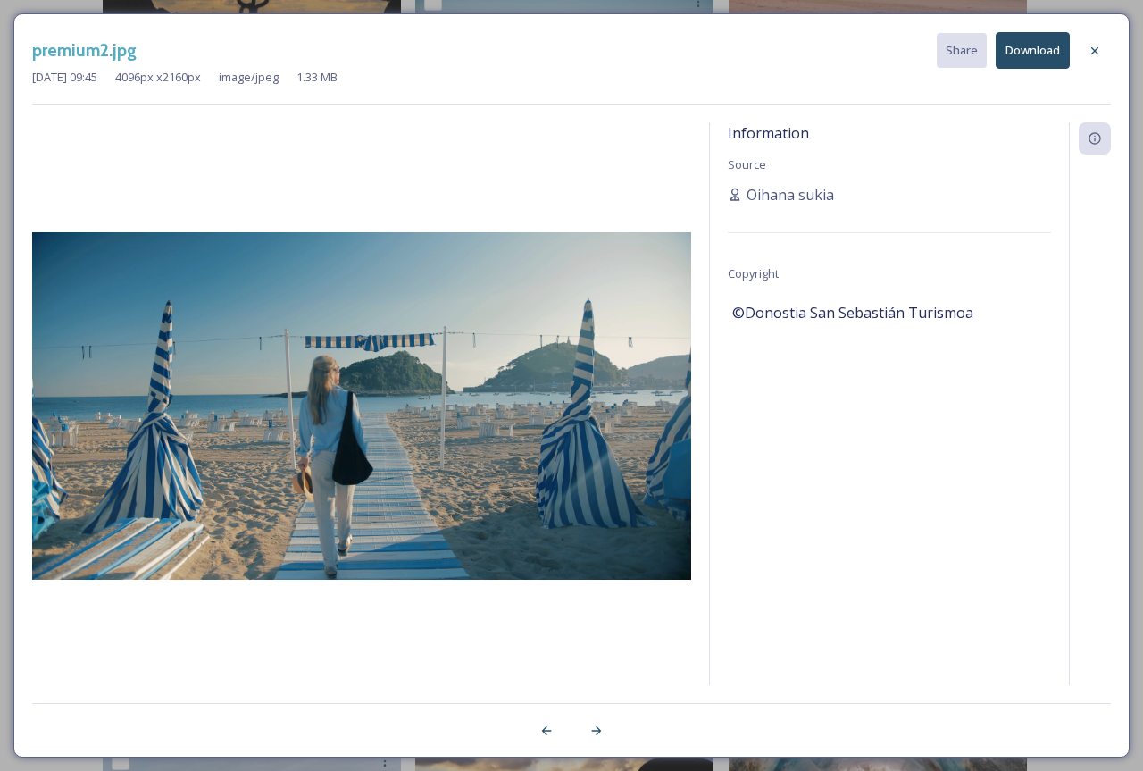
click at [1039, 50] on button "Download" at bounding box center [1033, 50] width 74 height 37
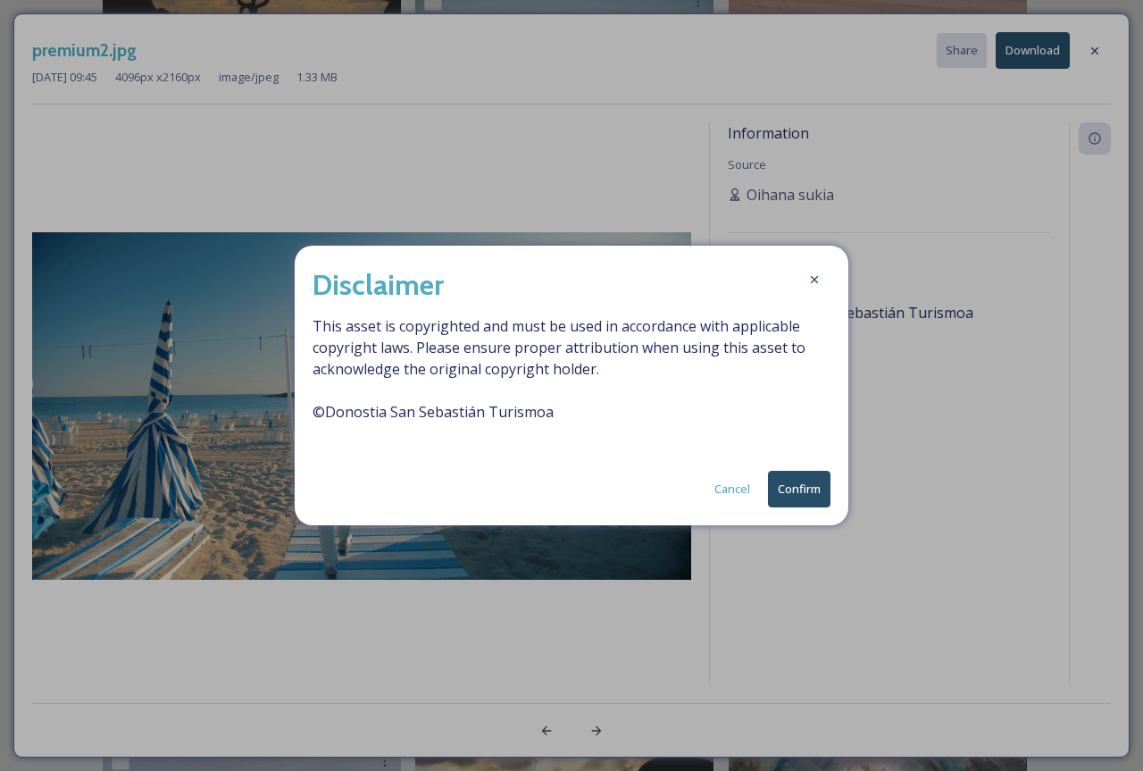
click at [817, 475] on button "Confirm" at bounding box center [799, 489] width 63 height 37
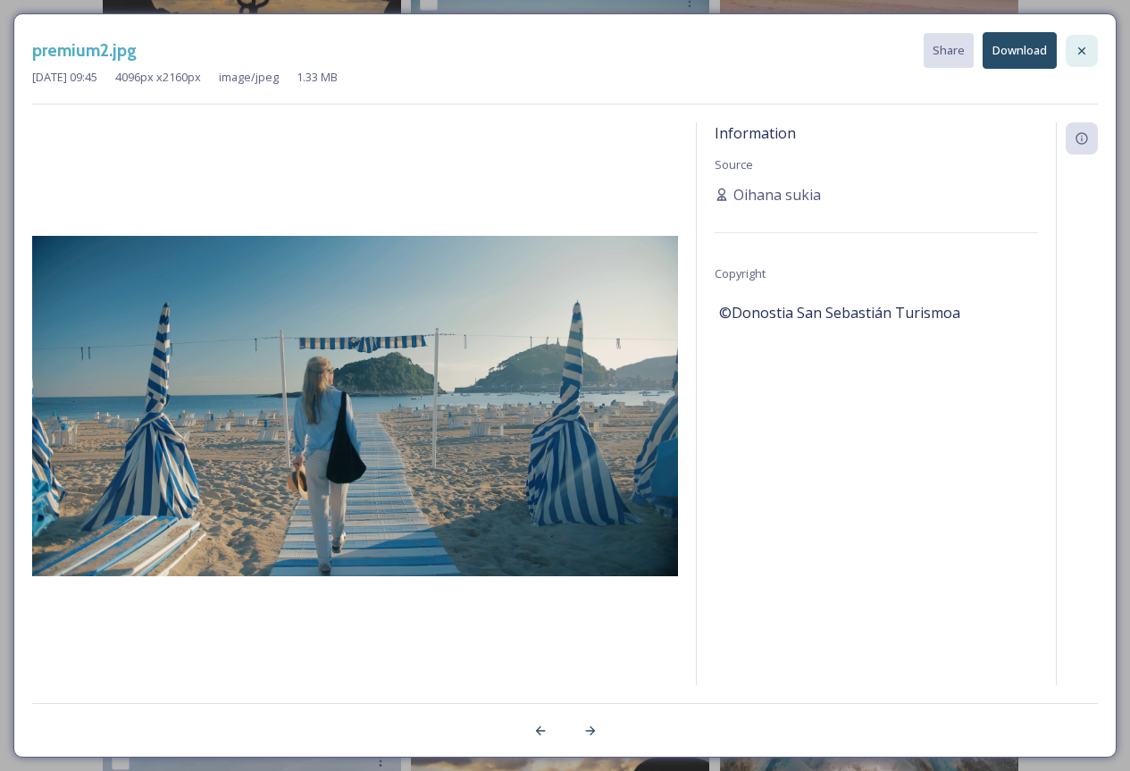
click at [1090, 47] on div at bounding box center [1081, 51] width 32 height 32
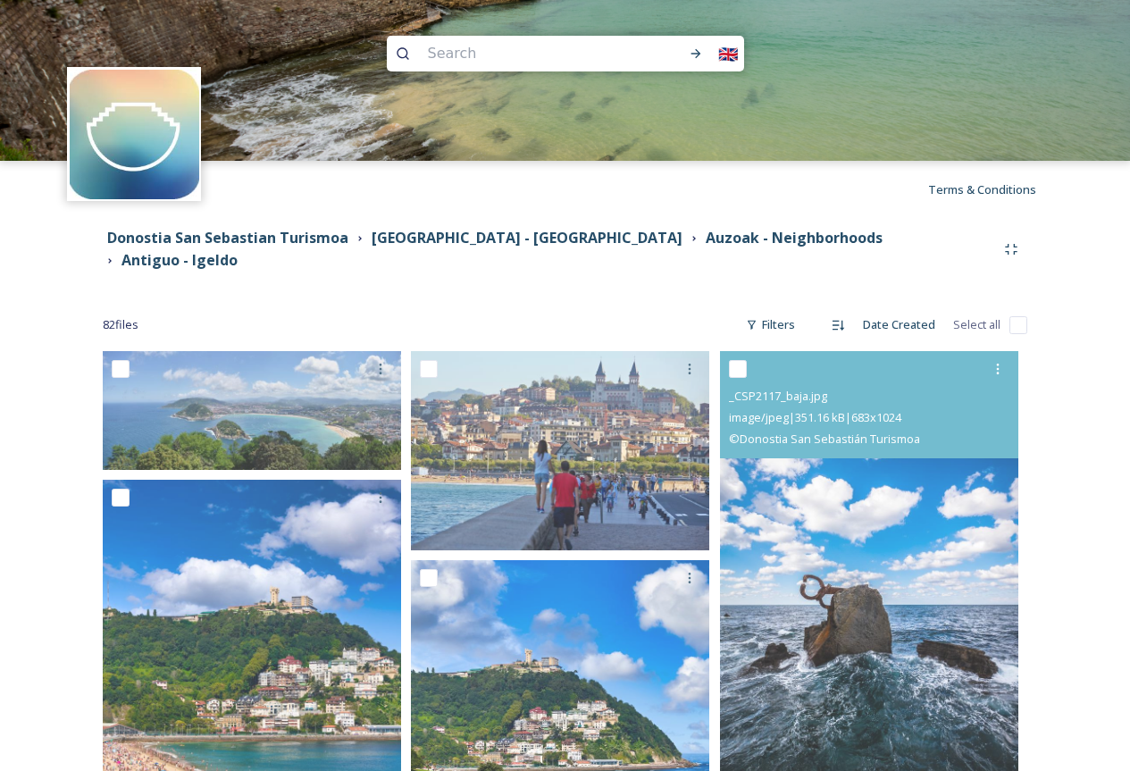
scroll to position [446, 0]
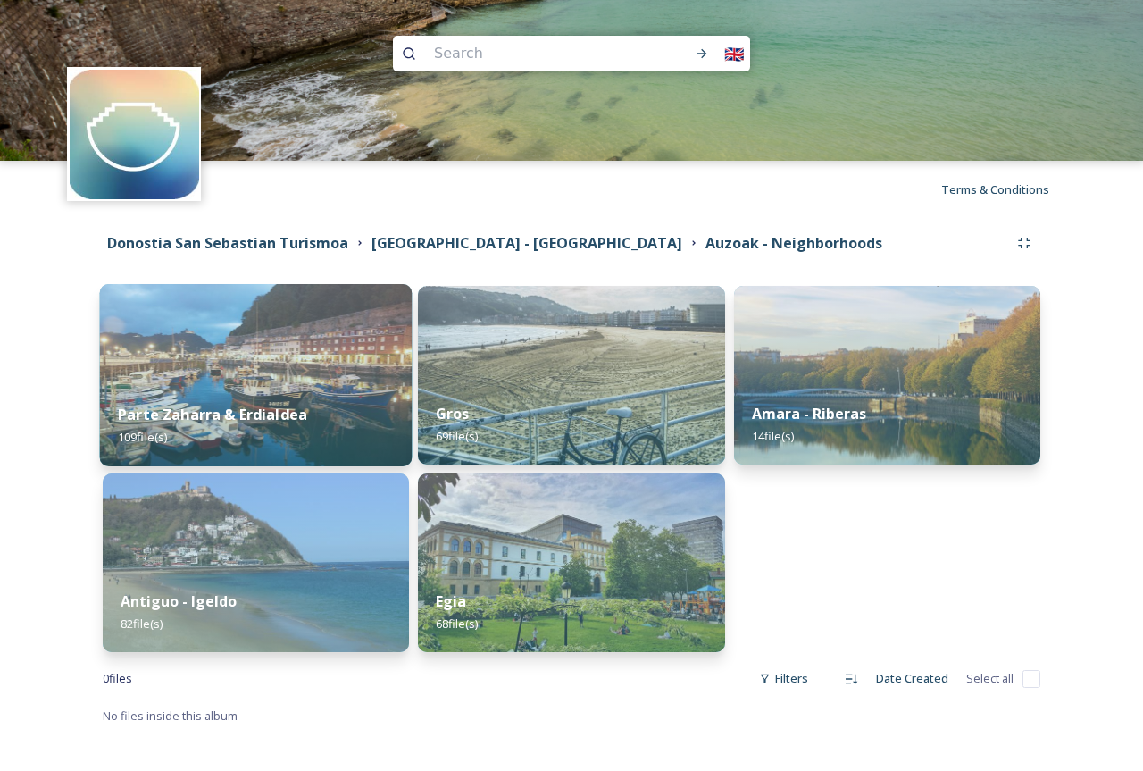
click at [280, 388] on div "Parte Zaharra & Erdialdea 109 file(s)" at bounding box center [256, 425] width 313 height 81
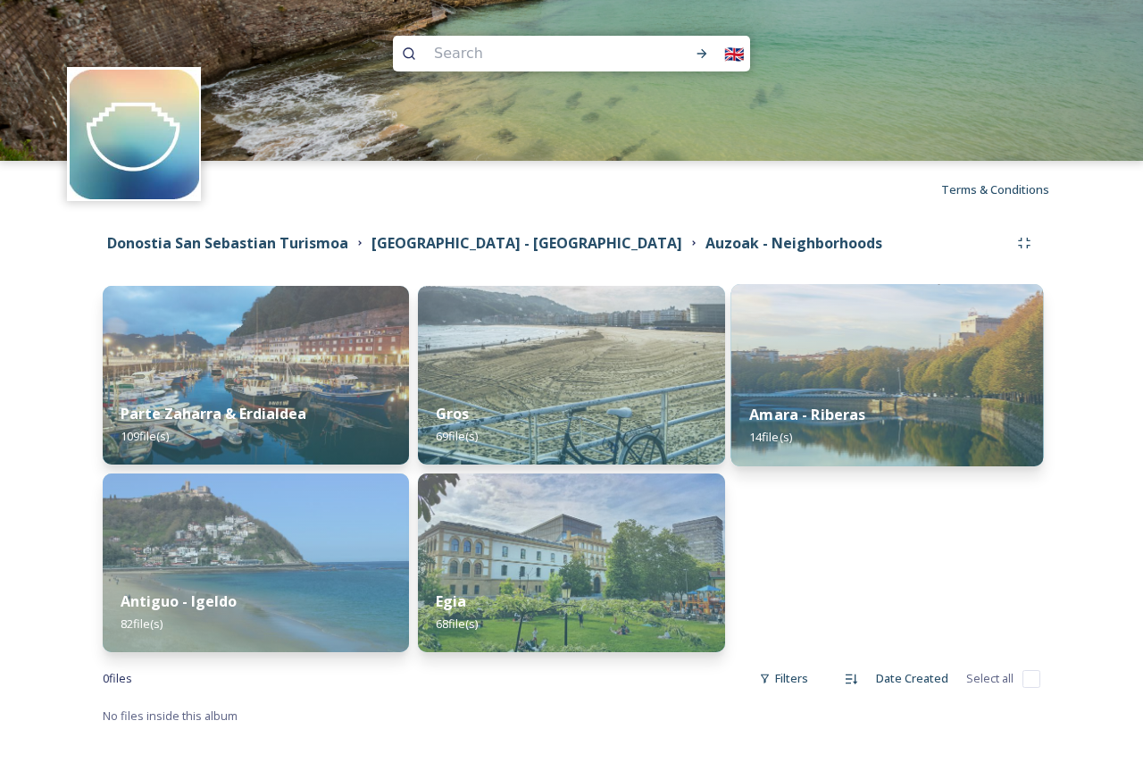
click at [864, 413] on strong "Amara - Riberas" at bounding box center [807, 415] width 117 height 20
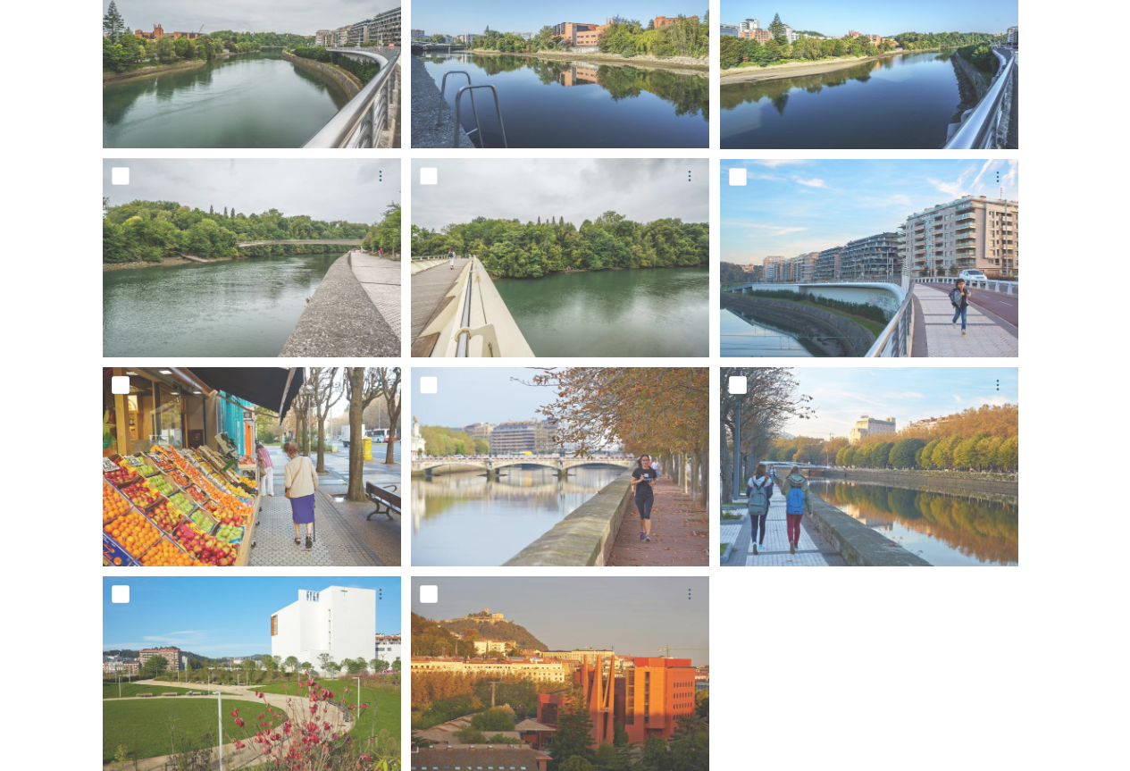
scroll to position [640, 0]
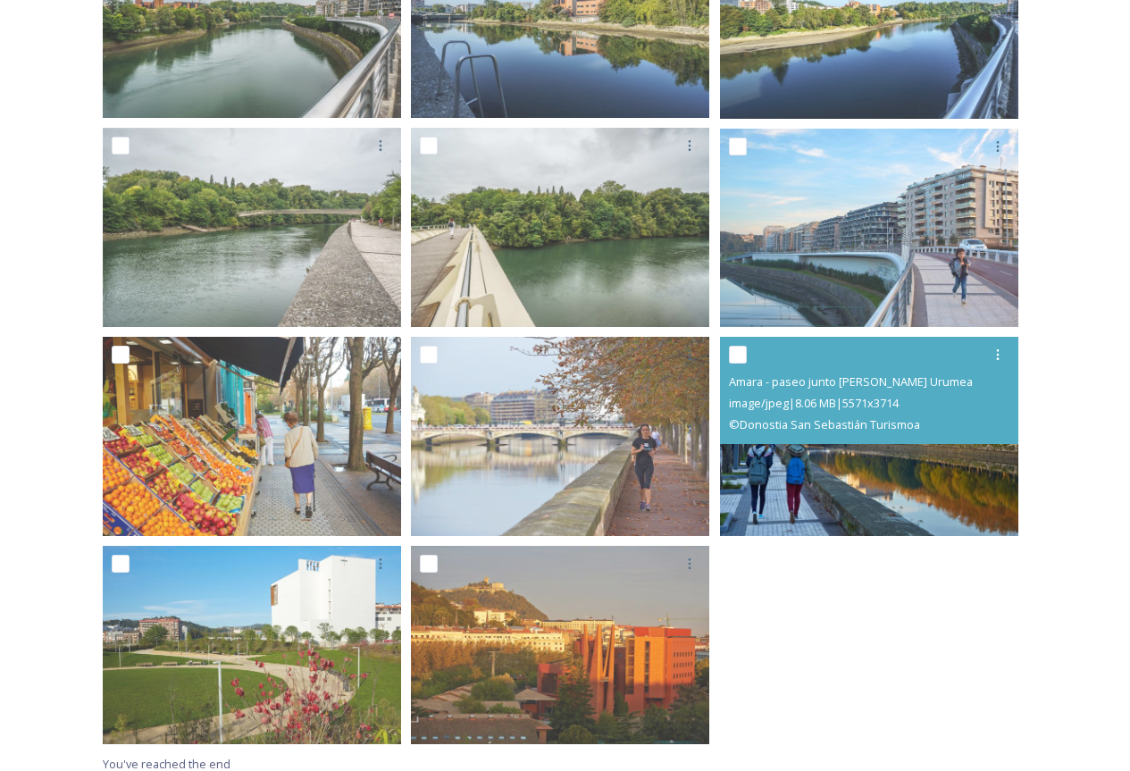
click at [779, 463] on img at bounding box center [869, 436] width 298 height 199
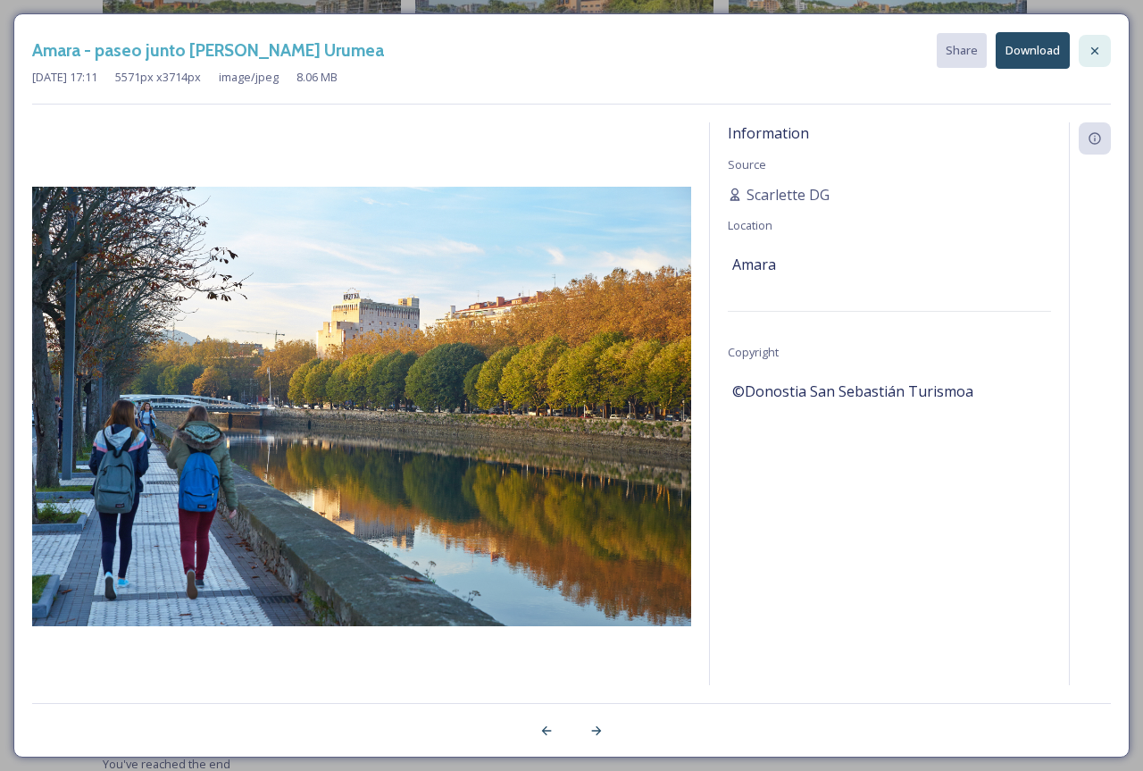
click at [1083, 48] on div at bounding box center [1095, 51] width 32 height 32
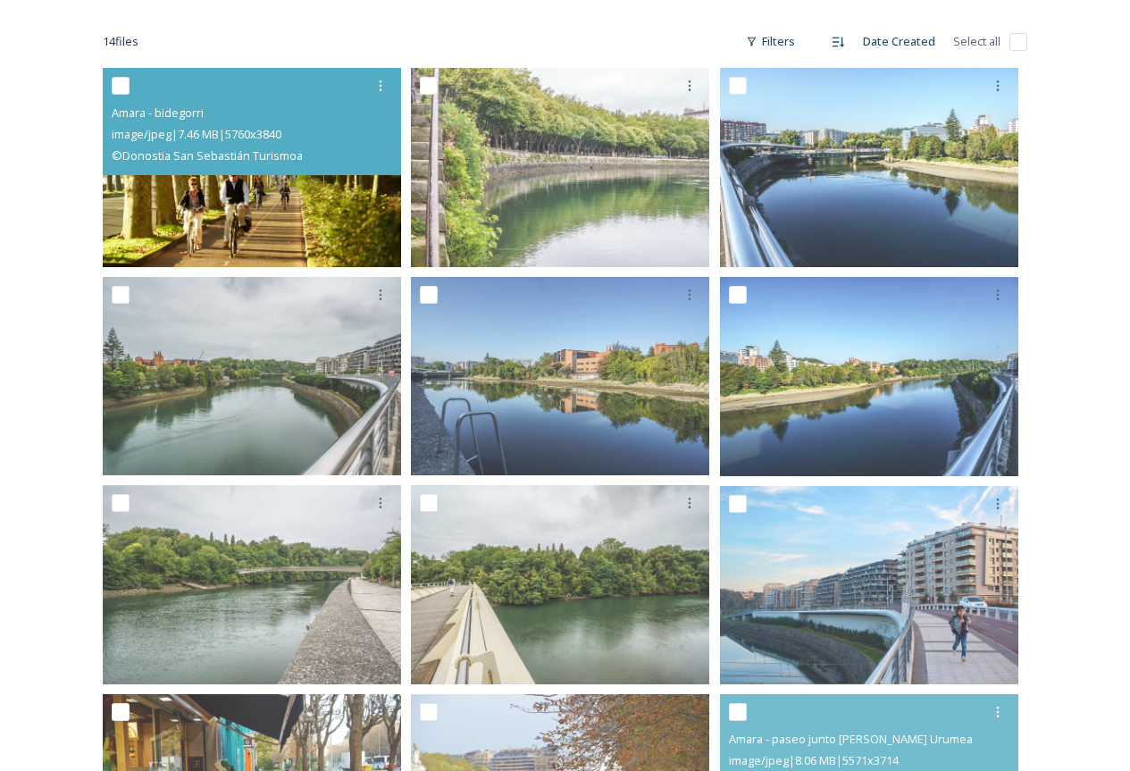
scroll to position [0, 0]
